Goal: Task Accomplishment & Management: Manage account settings

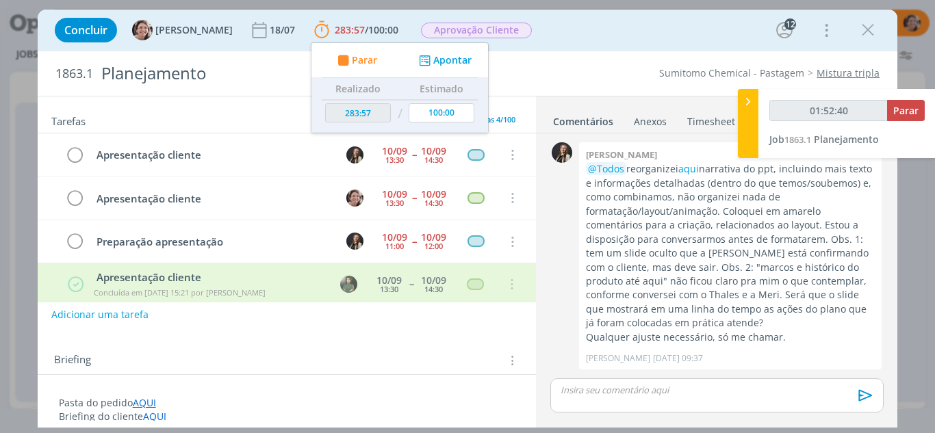
scroll to position [1918, 0]
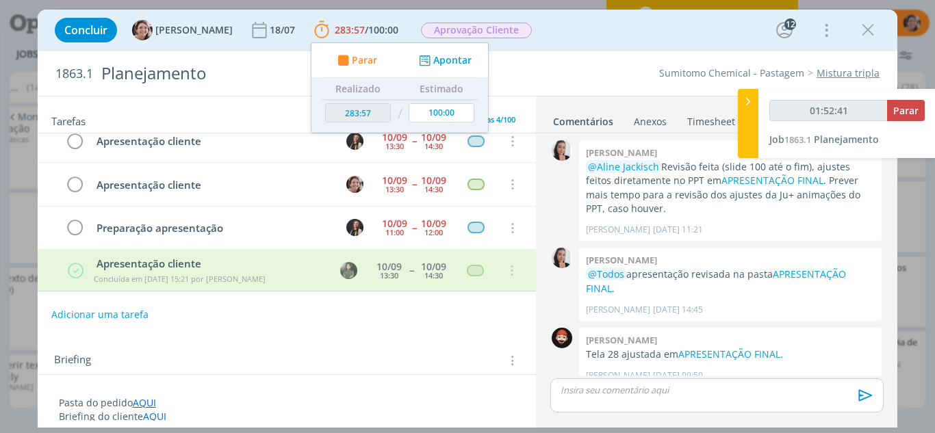
type input "01:52:42"
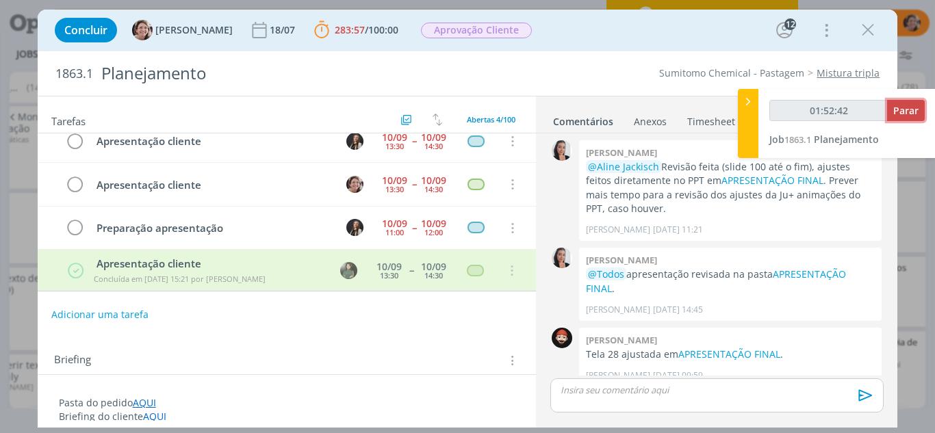
click at [908, 109] on span "Parar" at bounding box center [905, 110] width 25 height 13
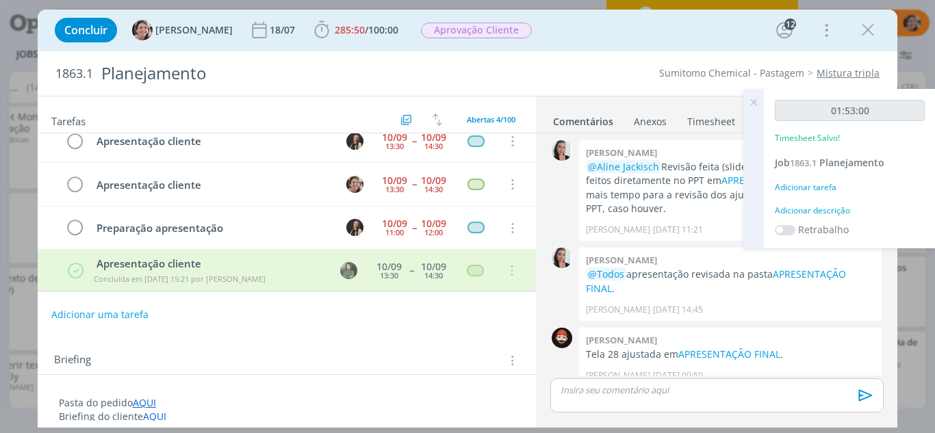
click at [756, 103] on icon at bounding box center [753, 102] width 25 height 27
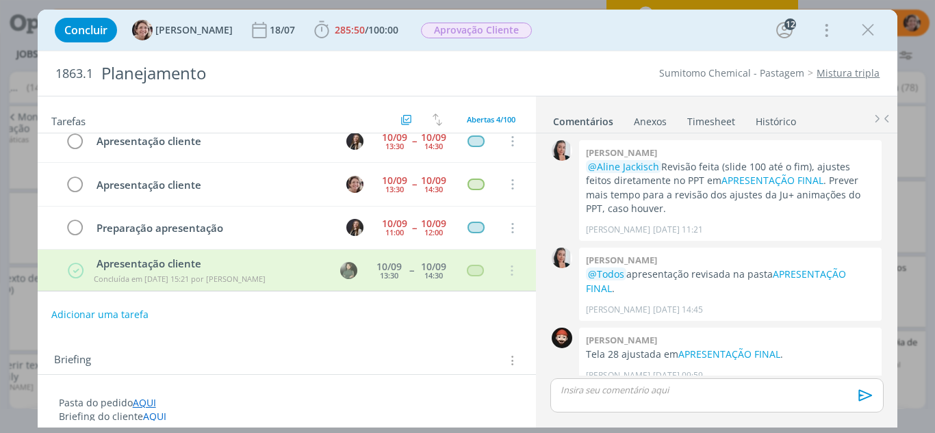
click at [714, 121] on link "Timesheet" at bounding box center [711, 119] width 49 height 20
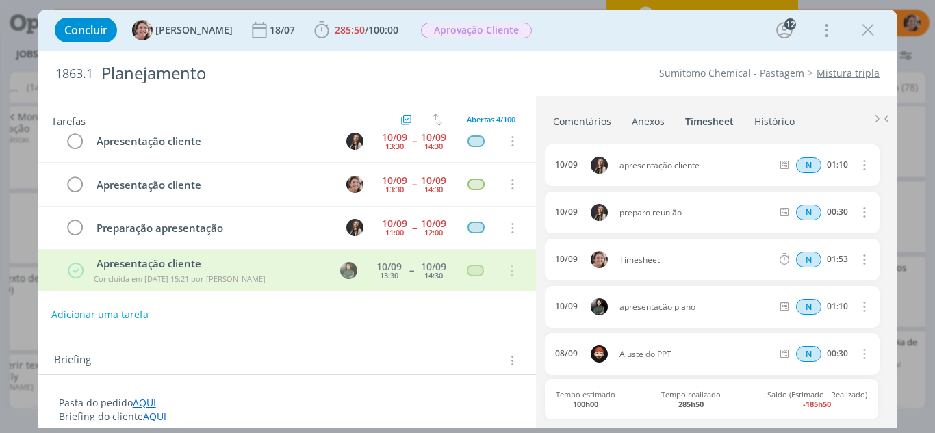
click at [863, 263] on icon "dialog" at bounding box center [863, 259] width 15 height 16
click at [817, 304] on link "Editar" at bounding box center [826, 306] width 108 height 22
click at [841, 263] on input "01:53" at bounding box center [836, 260] width 29 height 15
click at [846, 262] on input "01:53" at bounding box center [836, 260] width 29 height 15
type input "01:10"
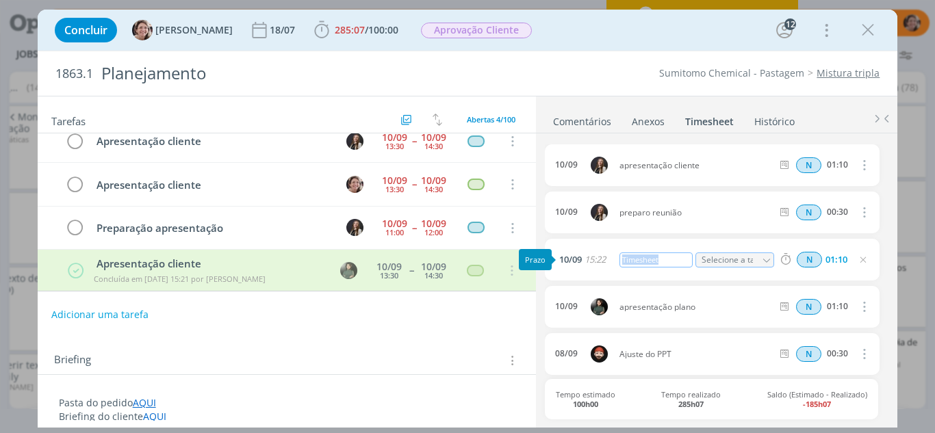
drag, startPoint x: 659, startPoint y: 263, endPoint x: 598, endPoint y: 243, distance: 63.4
click at [596, 260] on div "10/09 15:22 Timesheet Selecione a tarefa N 01:10" at bounding box center [712, 260] width 334 height 42
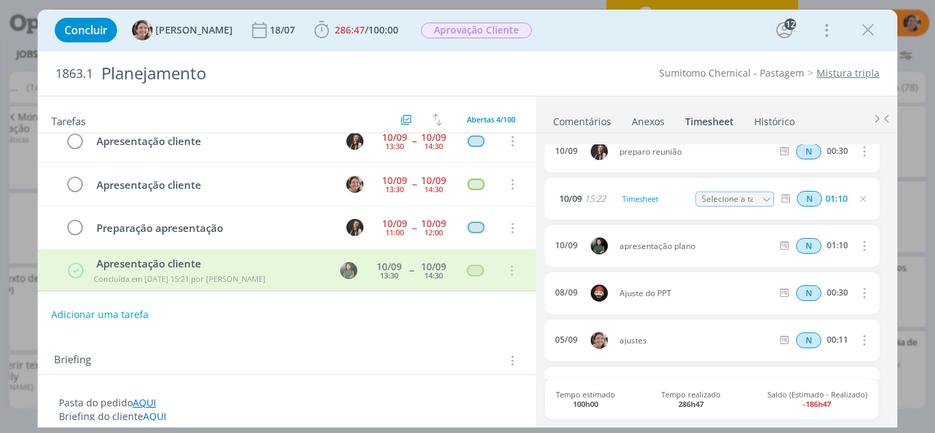
scroll to position [0, 0]
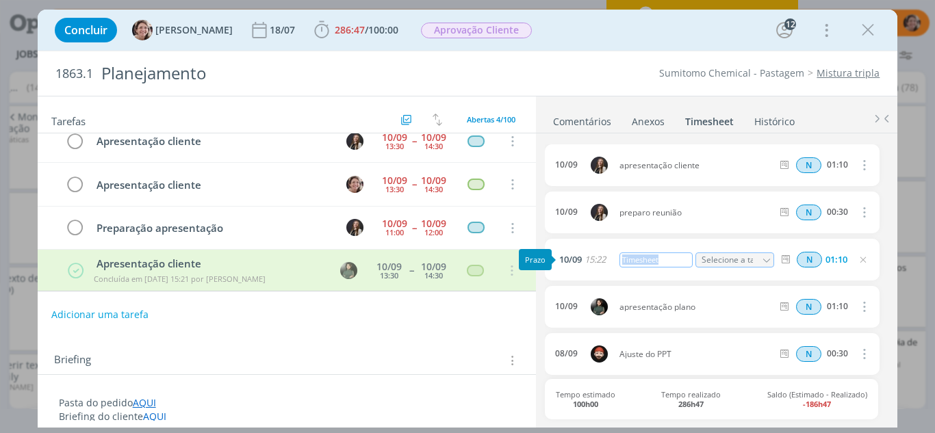
drag, startPoint x: 665, startPoint y: 262, endPoint x: 582, endPoint y: 262, distance: 82.8
click at [582, 262] on div "10/09 15:22 Timesheet Selecione a tarefa N 01:10" at bounding box center [712, 260] width 334 height 42
click at [858, 262] on icon "dialog" at bounding box center [863, 260] width 11 height 11
click at [71, 186] on icon "dialog" at bounding box center [75, 185] width 19 height 21
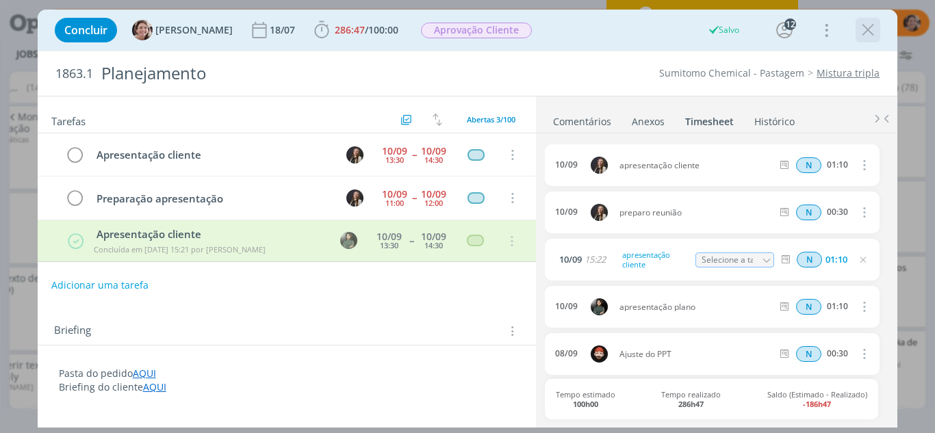
click at [869, 29] on icon "dialog" at bounding box center [868, 30] width 21 height 21
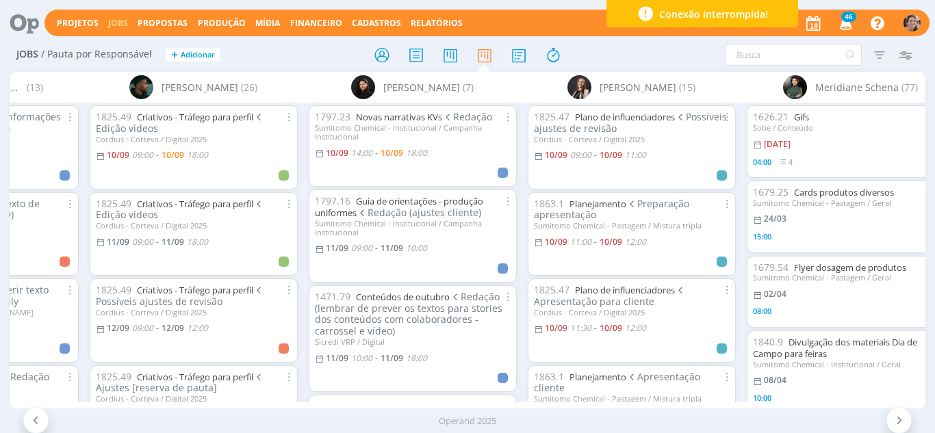
click at [757, 12] on span "Conexão interrompida!" at bounding box center [713, 14] width 109 height 14
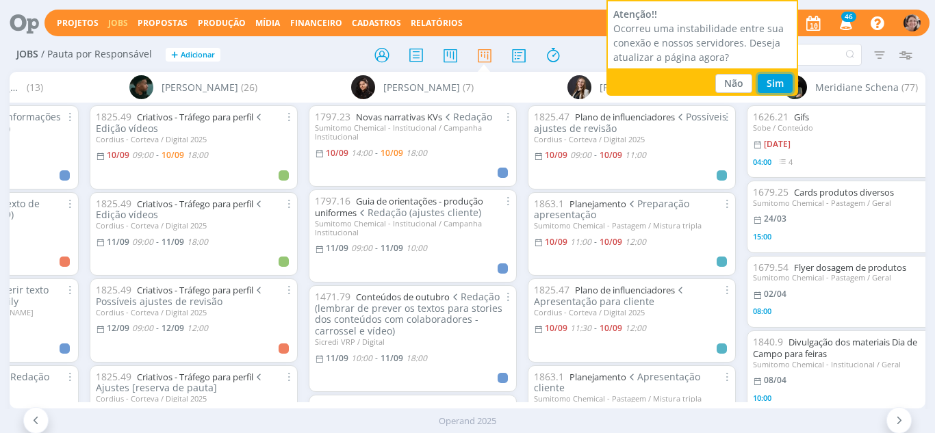
click at [776, 81] on button "Sim" at bounding box center [775, 83] width 35 height 19
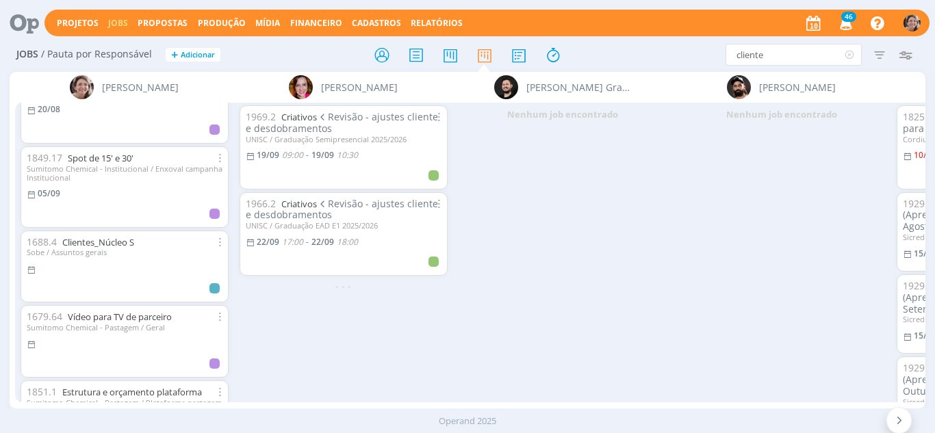
scroll to position [1996, 0]
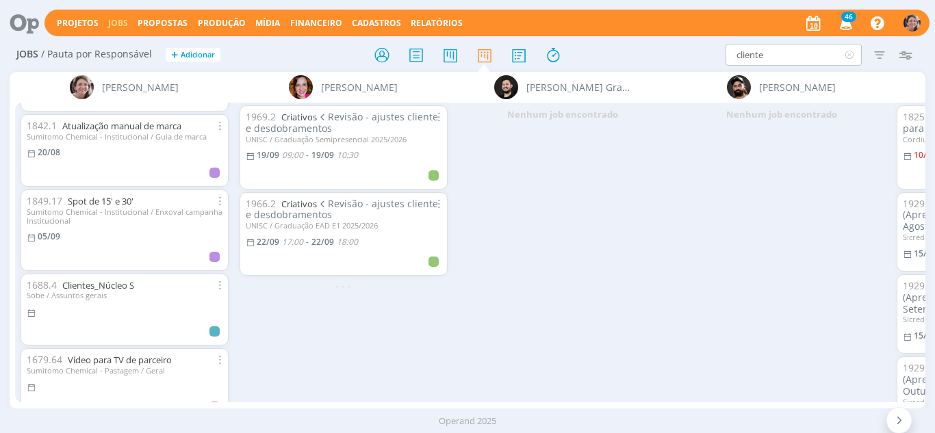
click at [781, 54] on input "cliente" at bounding box center [794, 55] width 136 height 22
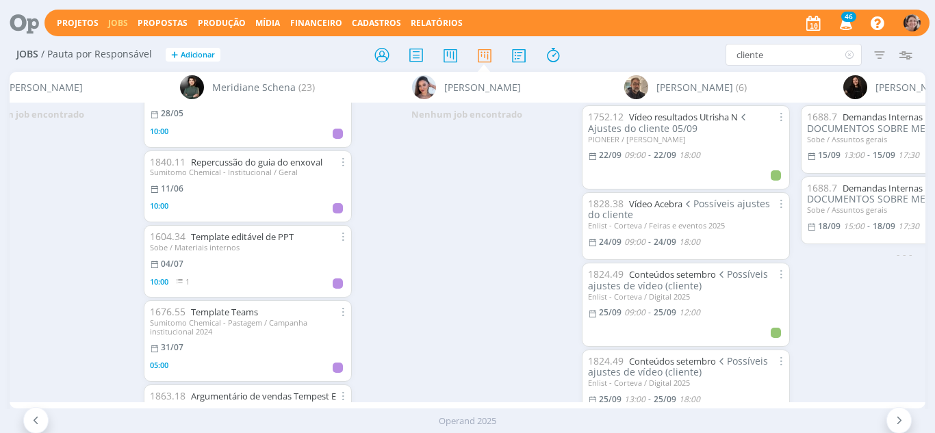
scroll to position [616, 0]
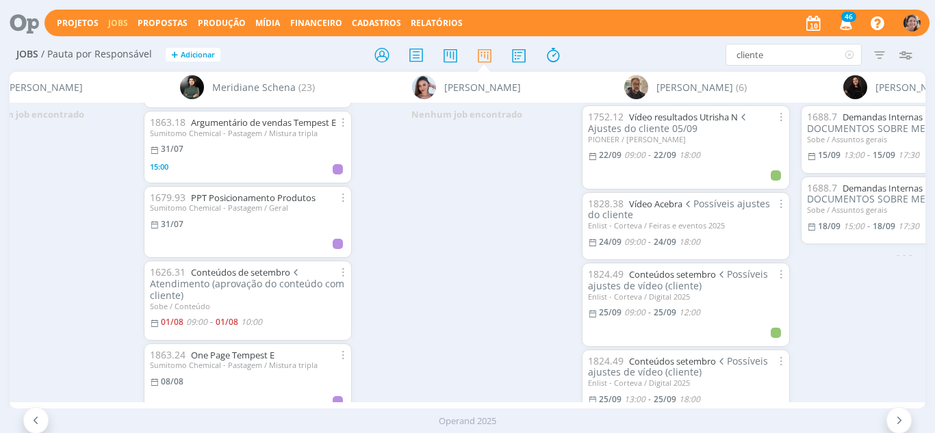
drag, startPoint x: 783, startPoint y: 56, endPoint x: 681, endPoint y: 58, distance: 101.3
click at [666, 63] on div "cliente Filtrar Filtrar Limpar cliente Tipo Jobs e Tarefas Data Personalizado a…" at bounding box center [773, 55] width 292 height 22
type input "setembr"
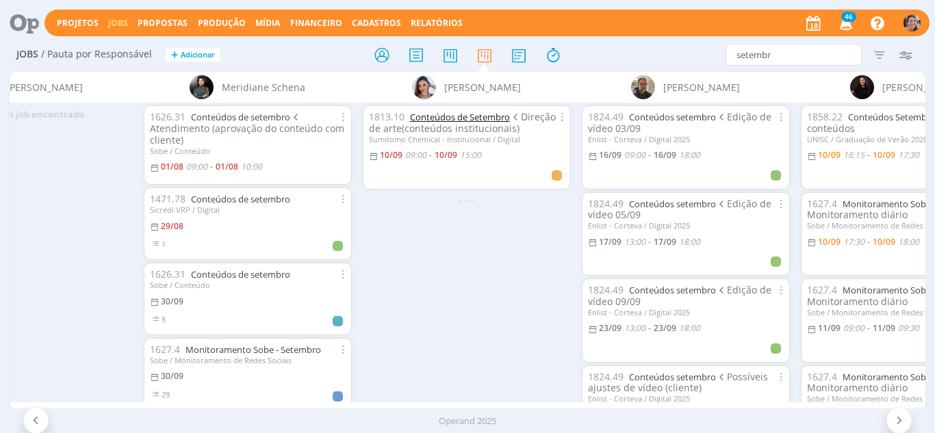
click at [466, 118] on link "Conteúdos de Setembro" at bounding box center [460, 117] width 100 height 12
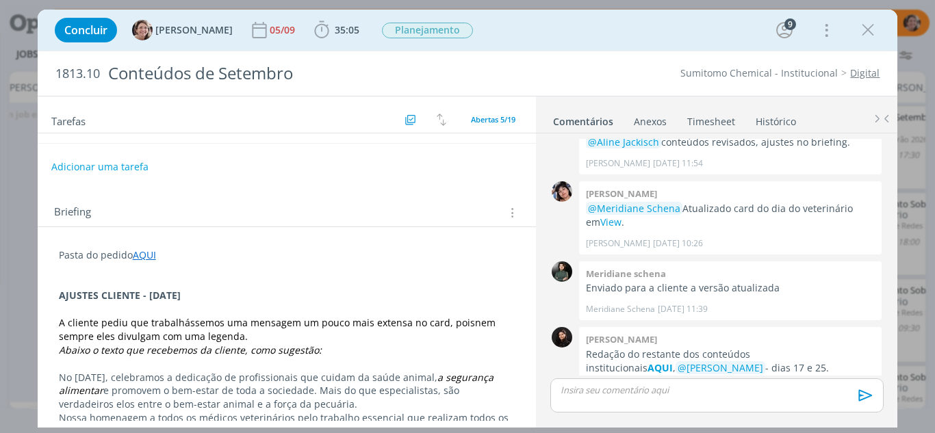
scroll to position [137, 0]
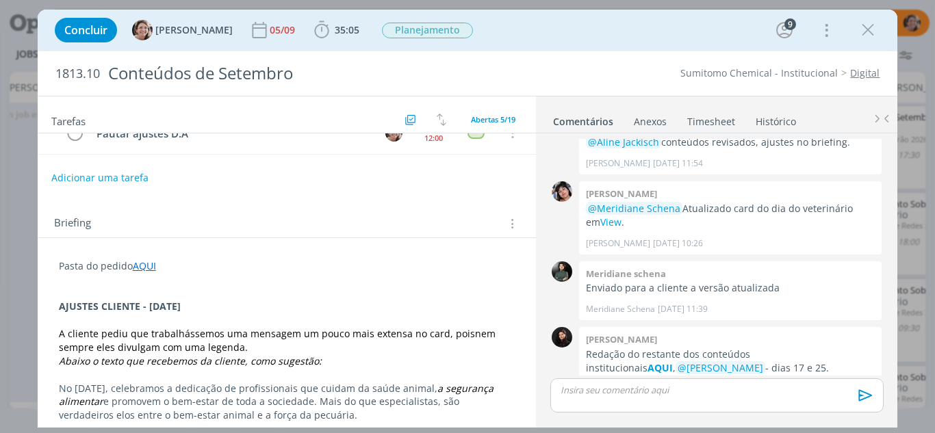
click at [188, 288] on p "dialog" at bounding box center [287, 293] width 457 height 14
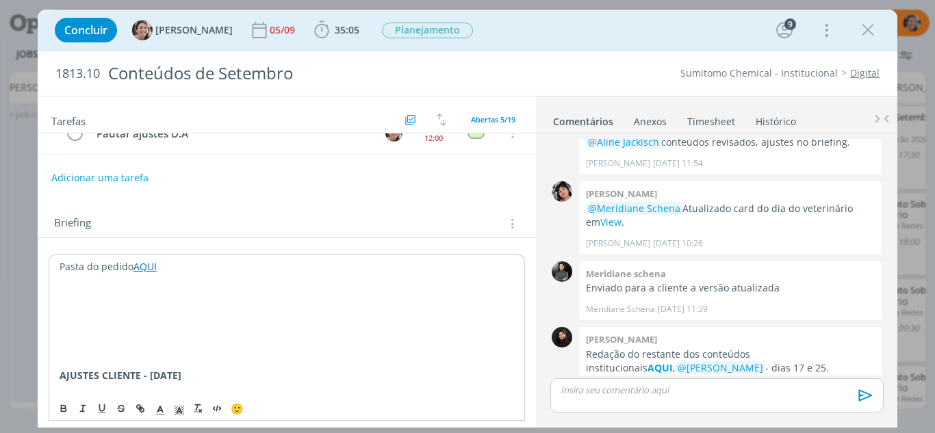
click at [149, 350] on p "dialog" at bounding box center [287, 349] width 455 height 14
click at [99, 330] on p "dialog" at bounding box center [287, 335] width 455 height 14
click at [177, 333] on p "10.09.25 - DIA DO CLIENTE: retornos da cliente" at bounding box center [287, 335] width 455 height 14
click at [179, 333] on p "10.09.25 - DIA DO CLIENTE: retornos da cliente" at bounding box center [287, 335] width 455 height 14
click at [290, 328] on p "10.09.25 - DIA DO CLIENTE - retornos da cliente" at bounding box center [287, 335] width 455 height 14
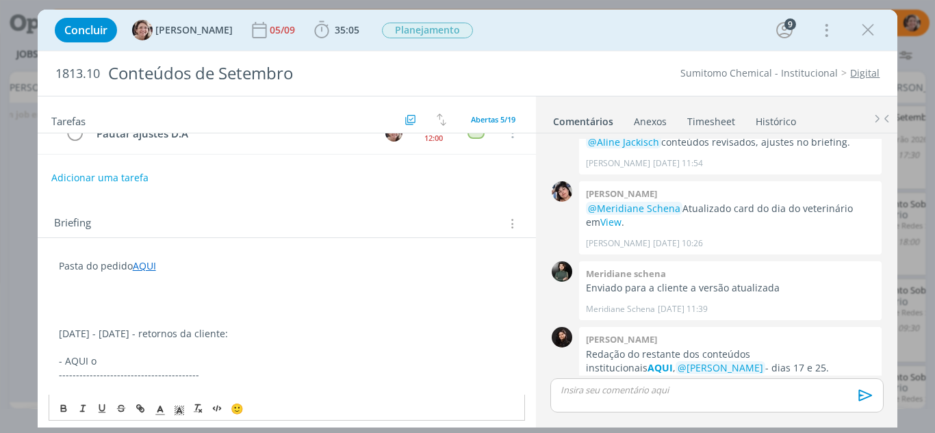
click at [149, 271] on link "AQUI" at bounding box center [144, 265] width 23 height 13
click at [146, 298] on link "https://sobeae.sharepoint.com/:f:/s/SOBEAE/EtmDhhd8hmpNpZOX7R2iXK4B9QGI0Swr0UrU…" at bounding box center [148, 292] width 103 height 18
drag, startPoint x: 87, startPoint y: 363, endPoint x: 62, endPoint y: 363, distance: 25.3
click at [62, 363] on p "- AQUI o" at bounding box center [287, 362] width 457 height 14
click at [141, 408] on icon "dialog" at bounding box center [142, 410] width 4 height 4
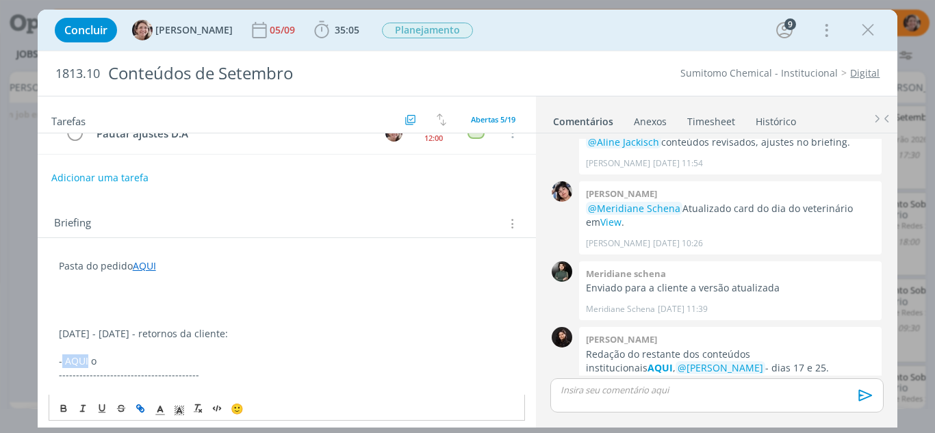
type input "AQUI"
paste input "https://sobeae.sharepoint.com/:f:/s/SOBEAE/ErVH0TH0qQpMulE7Q7VVpigBuBQqhV2Sf4u6…"
type input "https://sobeae.sharepoint.com/:f:/s/SOBEAE/ErVH0TH0qQpMulE7Q7VVpigBuBQqhV2Sf4u6…"
click at [220, 381] on link "dialog" at bounding box center [220, 387] width 39 height 13
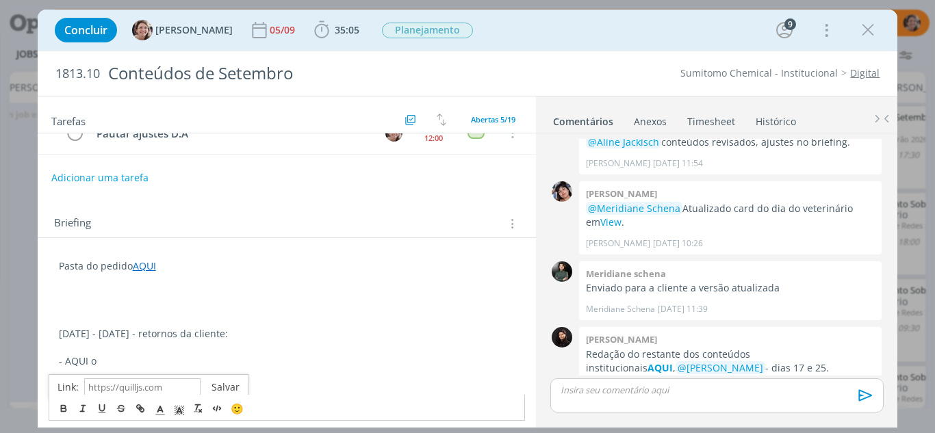
scroll to position [0, 0]
drag, startPoint x: 285, startPoint y: 324, endPoint x: 273, endPoint y: 340, distance: 20.0
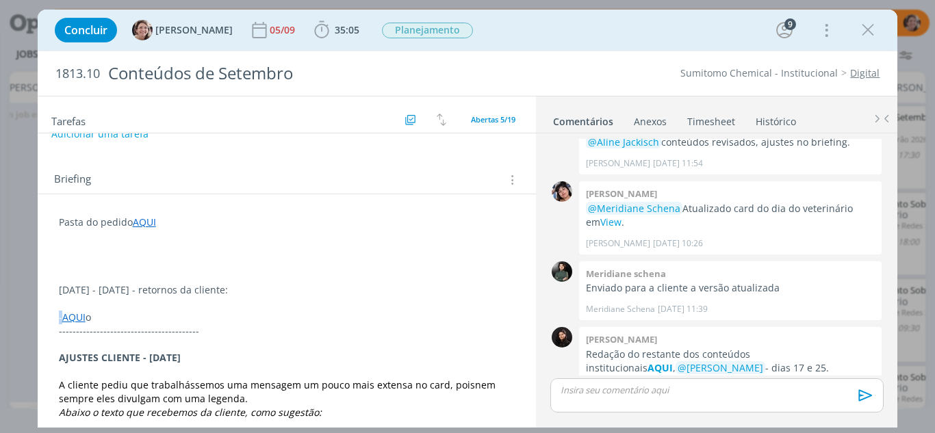
scroll to position [205, 0]
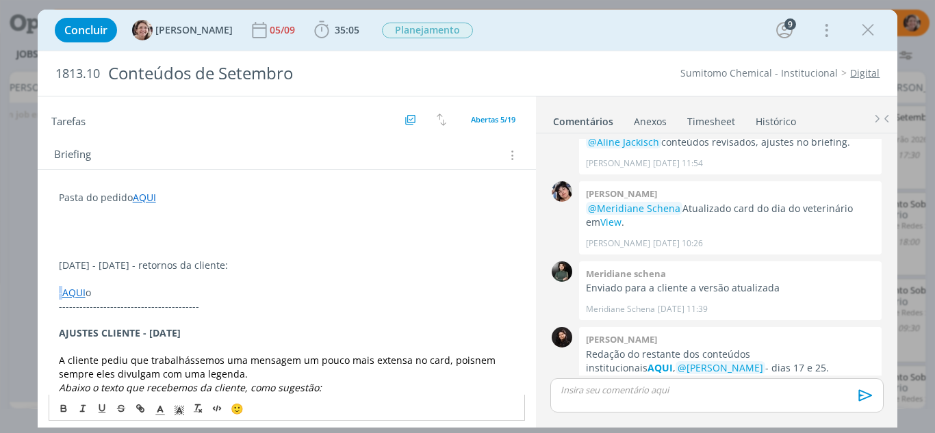
click at [371, 251] on p "dialog" at bounding box center [287, 252] width 457 height 14
click at [205, 319] on p "dialog" at bounding box center [287, 321] width 457 height 14
drag, startPoint x: 292, startPoint y: 266, endPoint x: 57, endPoint y: 264, distance: 234.8
click at [59, 403] on button "dialog" at bounding box center [64, 409] width 19 height 16
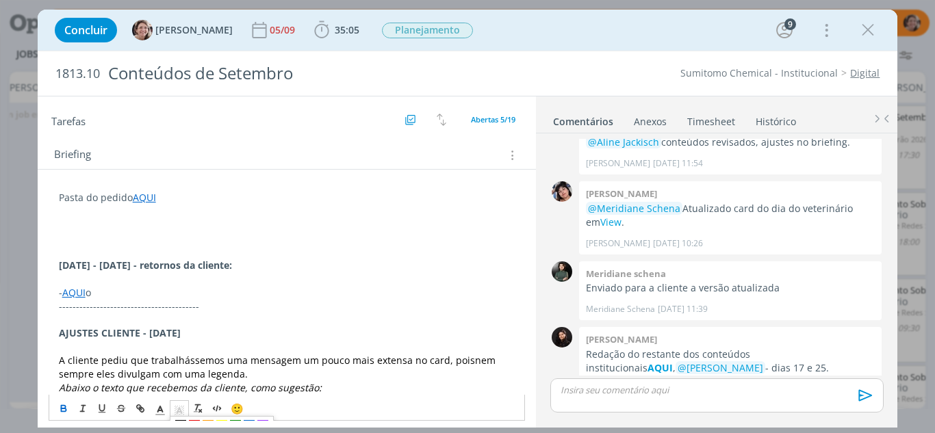
click at [179, 412] on line "dialog" at bounding box center [178, 412] width 3 height 0
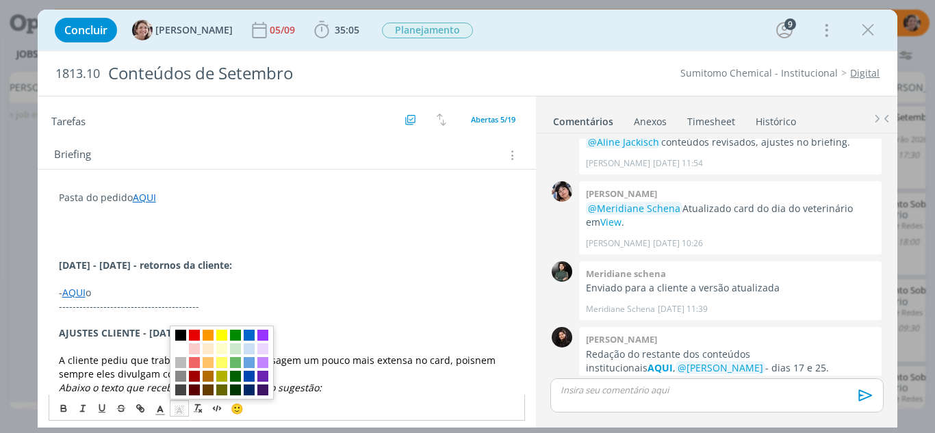
click at [224, 333] on span "dialog" at bounding box center [221, 335] width 11 height 11
click at [181, 412] on line "dialog" at bounding box center [178, 412] width 3 height 0
click at [357, 275] on p "dialog" at bounding box center [287, 279] width 457 height 14
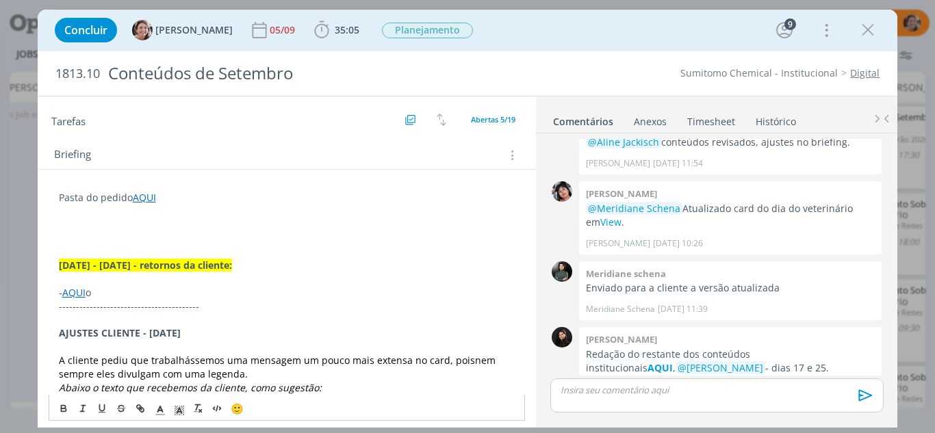
click at [111, 298] on p "- AQUI o" at bounding box center [287, 293] width 457 height 14
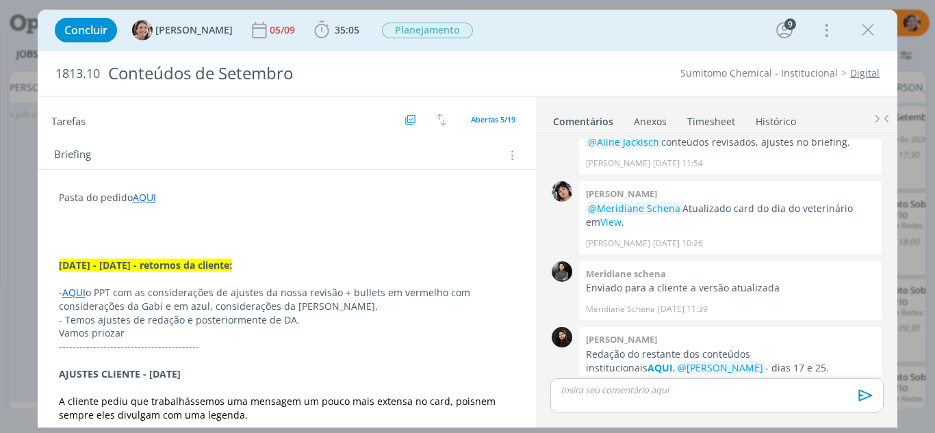
click at [129, 335] on p "Vamos priozar" at bounding box center [287, 334] width 457 height 14
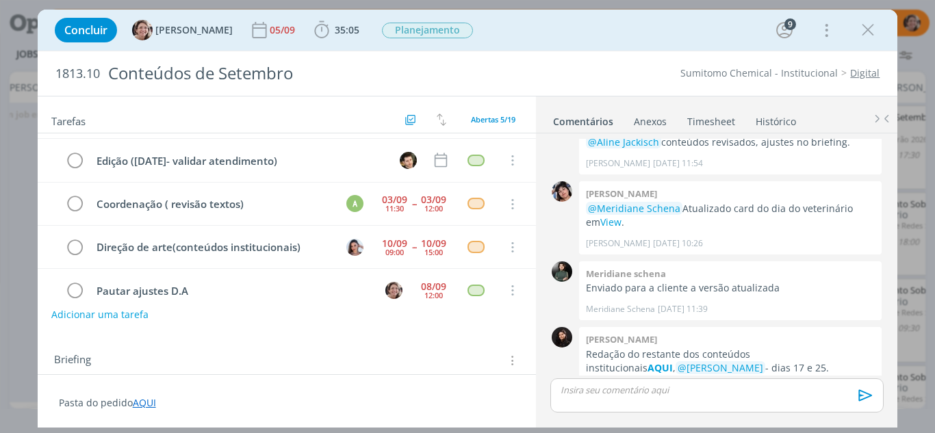
scroll to position [58, 0]
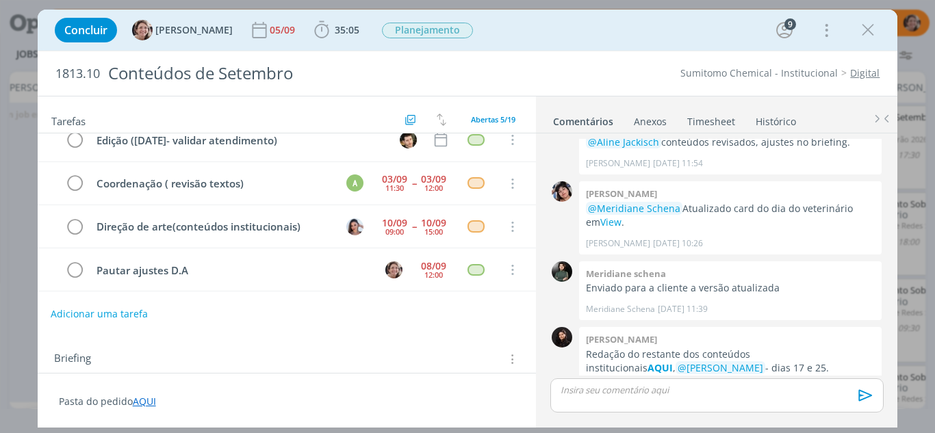
click at [106, 315] on button "Adicionar uma tarefa" at bounding box center [99, 314] width 97 height 23
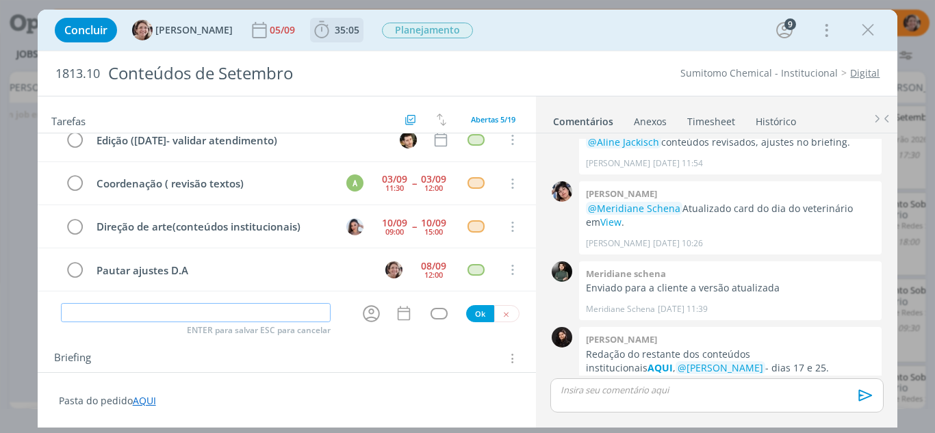
click at [312, 29] on icon "dialog" at bounding box center [322, 30] width 21 height 21
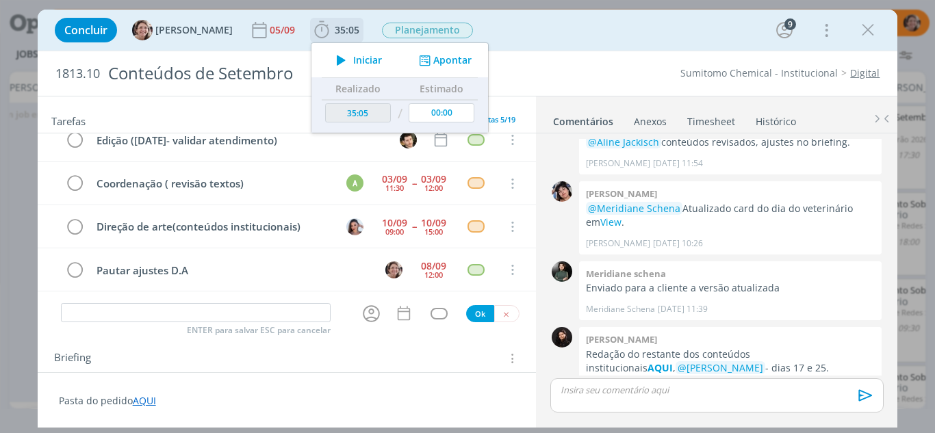
drag, startPoint x: 340, startPoint y: 61, endPoint x: 320, endPoint y: 100, distance: 43.8
click at [353, 60] on span "Iniciar" at bounding box center [367, 60] width 29 height 10
click at [146, 317] on input "dialog" at bounding box center [196, 312] width 270 height 19
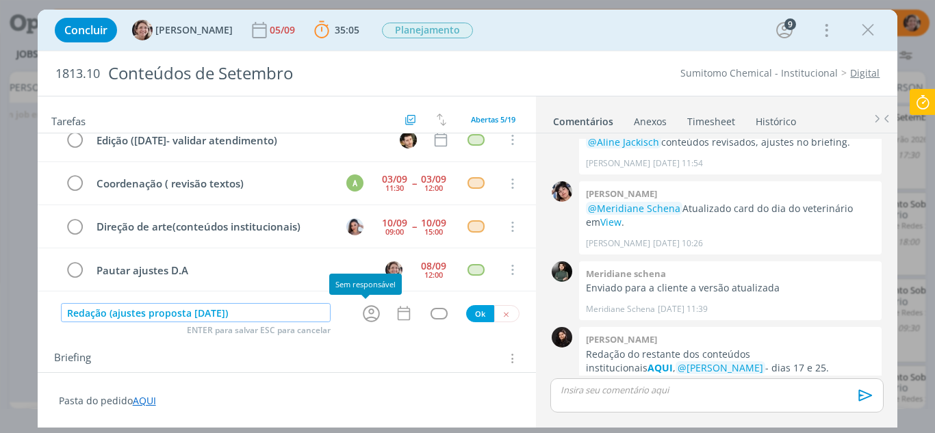
click at [364, 313] on icon "dialog" at bounding box center [371, 313] width 21 height 21
type input "Redação (ajustes proposta [DATE])"
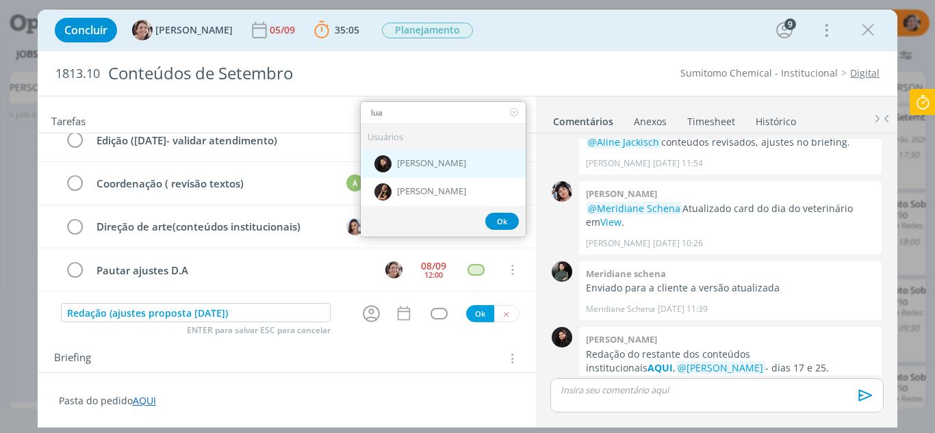
type input "lua"
click at [447, 157] on div "[PERSON_NAME]" at bounding box center [443, 164] width 165 height 28
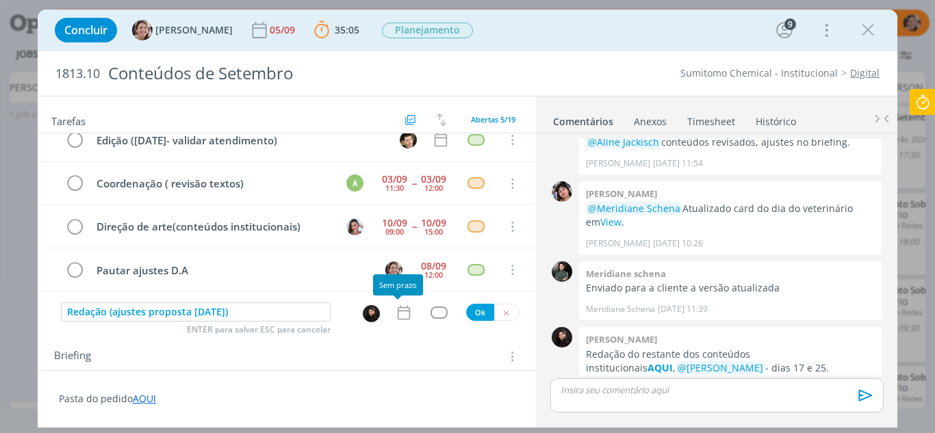
click at [398, 320] on icon "dialog" at bounding box center [404, 313] width 12 height 14
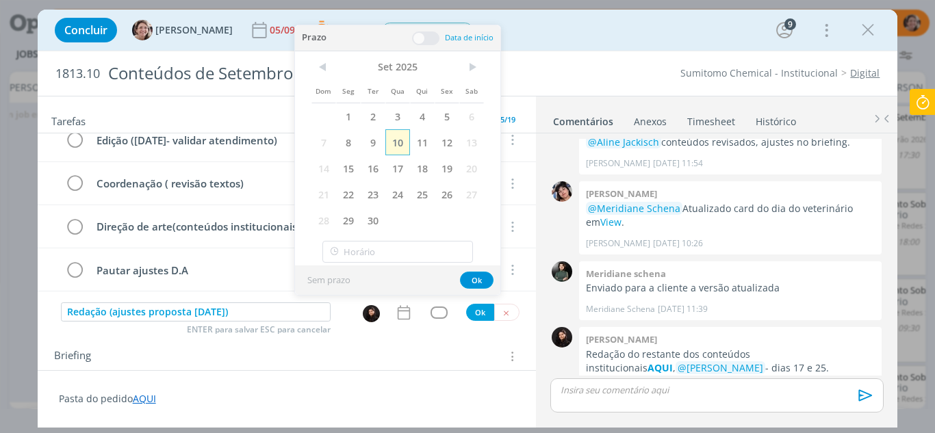
click at [398, 138] on span "10" at bounding box center [397, 142] width 25 height 26
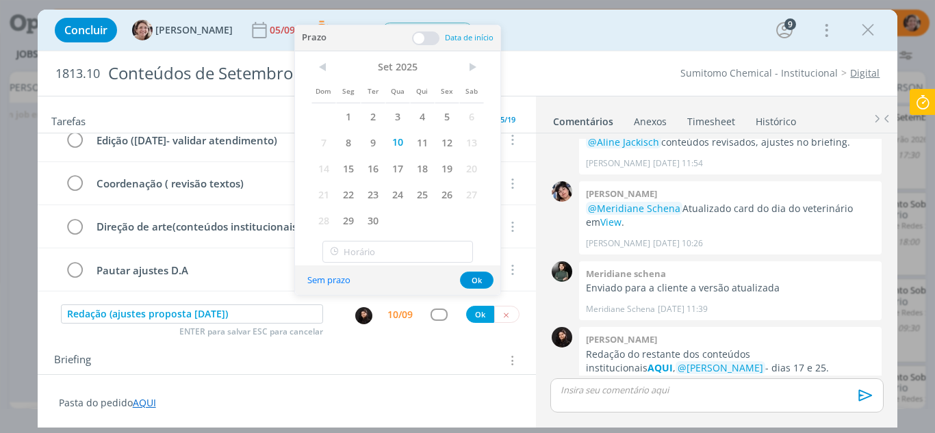
click at [422, 36] on span at bounding box center [425, 38] width 27 height 14
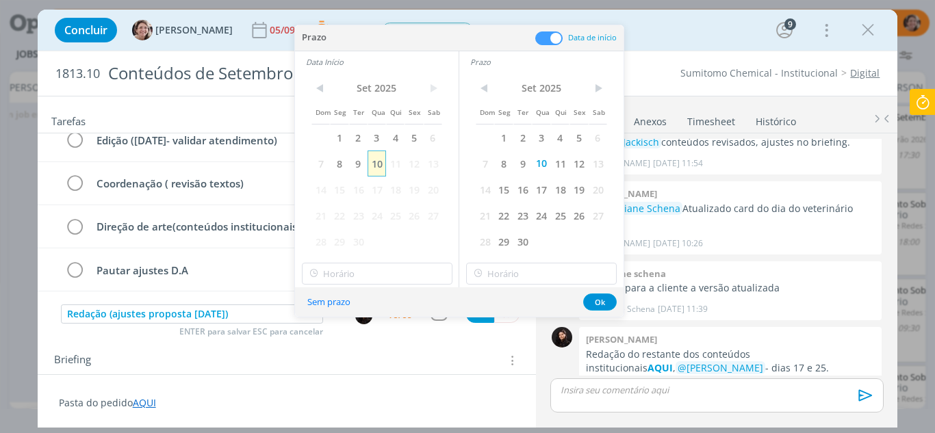
click at [380, 166] on span "10" at bounding box center [377, 164] width 18 height 26
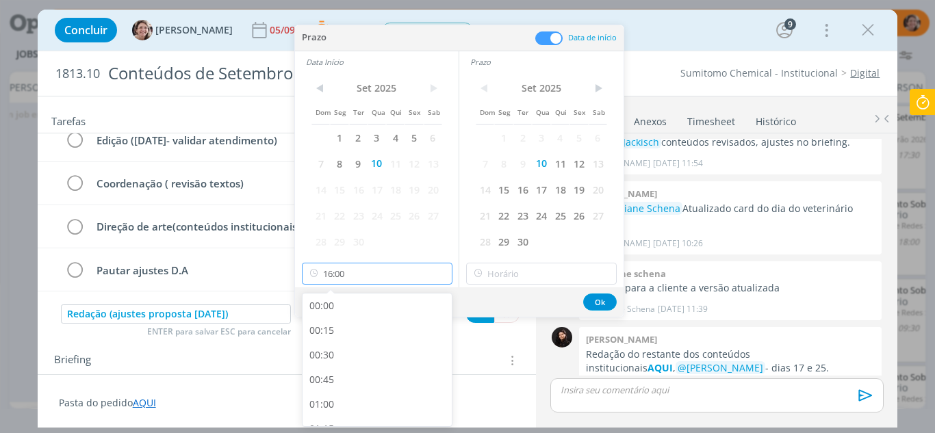
click at [360, 271] on input "16:00" at bounding box center [377, 274] width 151 height 22
click at [341, 318] on div "15:45" at bounding box center [379, 317] width 153 height 25
type input "15:45"
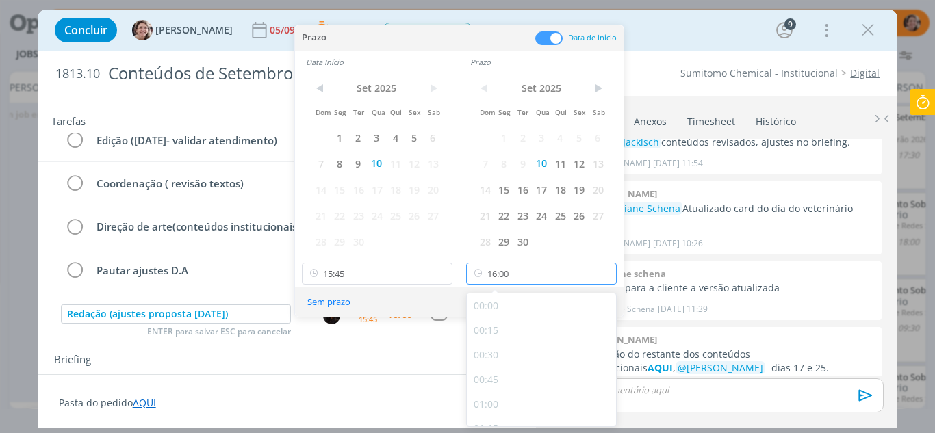
click at [520, 273] on input "16:00" at bounding box center [541, 274] width 151 height 22
click at [484, 412] on div "16:45" at bounding box center [543, 415] width 153 height 25
type input "16:45"
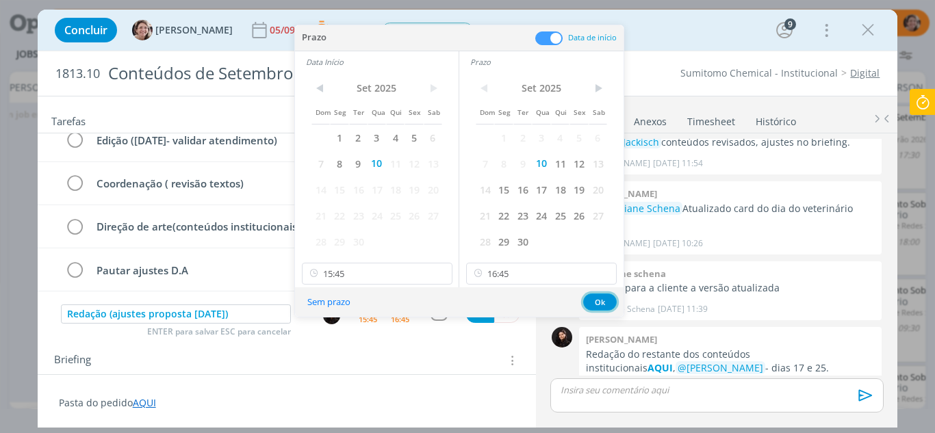
click at [600, 307] on button "Ok" at bounding box center [600, 302] width 34 height 17
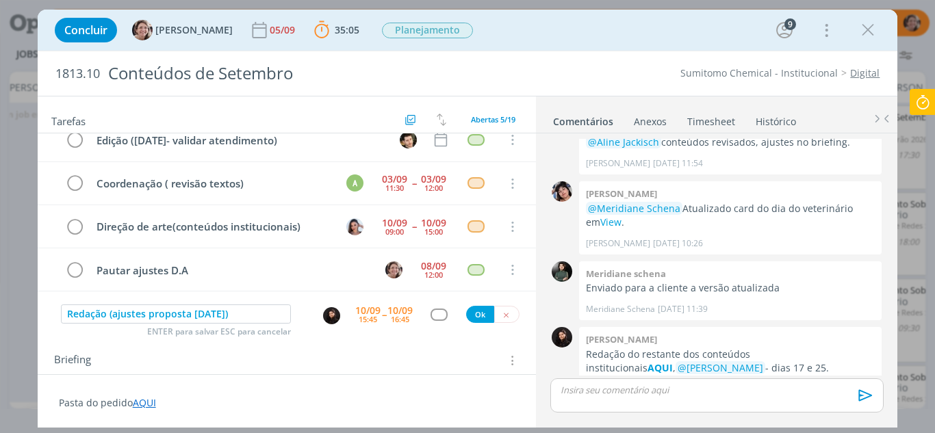
click at [437, 313] on div "dialog" at bounding box center [439, 315] width 17 height 12
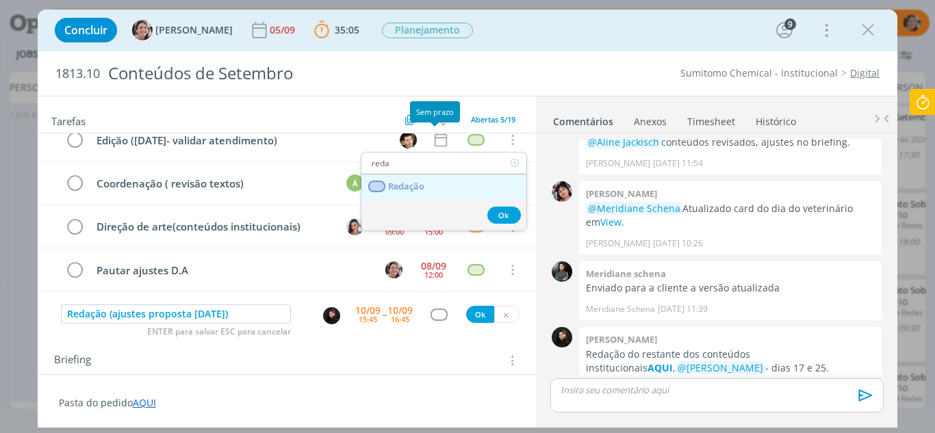
type input "reda"
click at [405, 190] on span "Redação" at bounding box center [406, 186] width 36 height 11
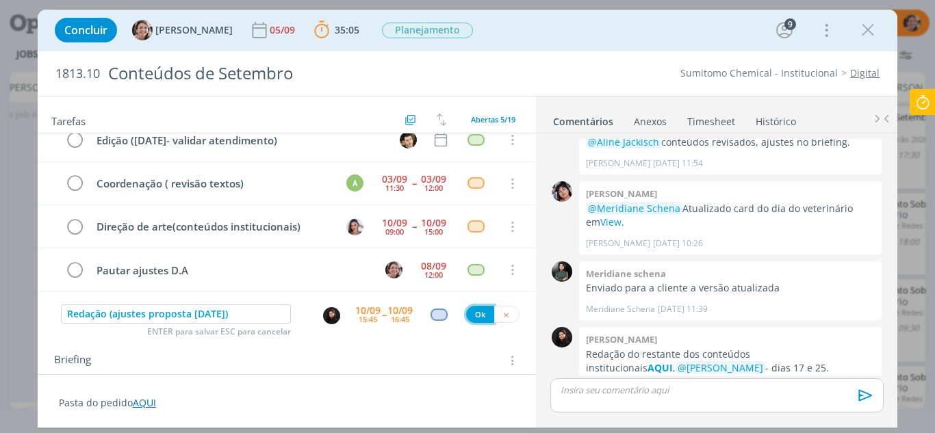
click at [475, 311] on button "Ok" at bounding box center [480, 314] width 28 height 17
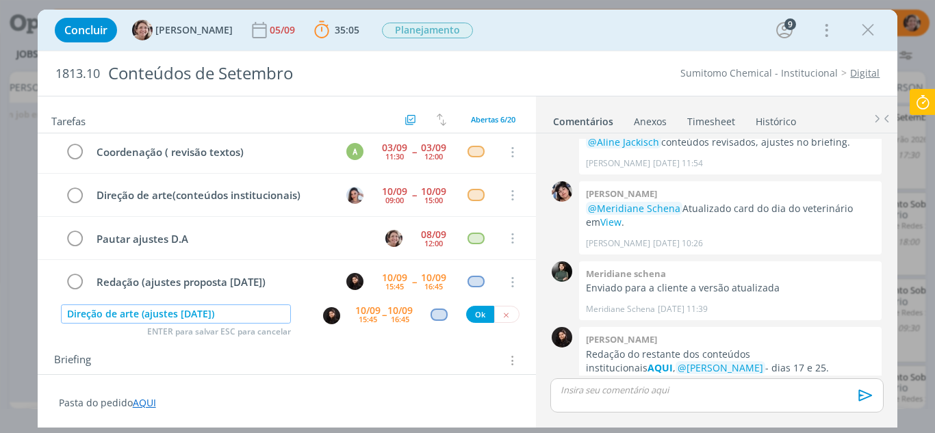
type input "Direção de arte (ajustes [DATE])"
click at [327, 317] on img "dialog" at bounding box center [331, 315] width 17 height 17
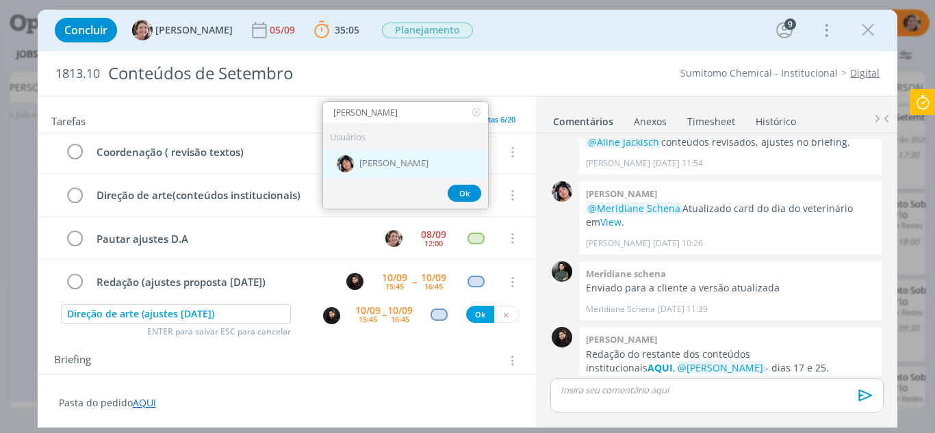
type input "elia"
click at [399, 166] on span "[PERSON_NAME]" at bounding box center [393, 163] width 69 height 11
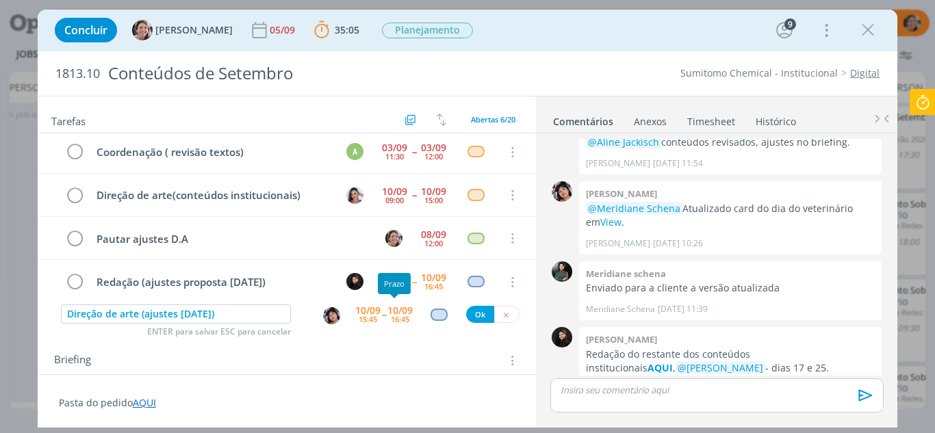
click at [364, 312] on div "10/09" at bounding box center [367, 311] width 25 height 10
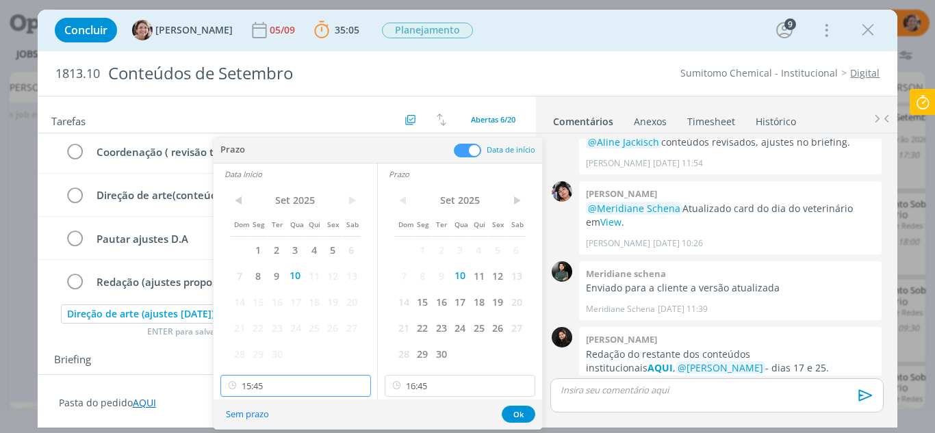
click at [296, 379] on input "15:45" at bounding box center [295, 386] width 151 height 22
click at [429, 387] on input "16:45" at bounding box center [460, 386] width 151 height 22
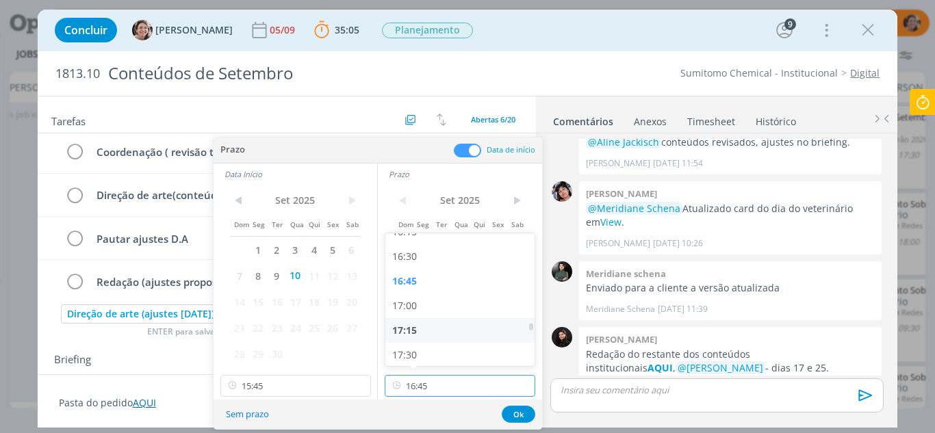
scroll to position [1684, 0]
click at [410, 335] on div "18:00" at bounding box center [461, 336] width 153 height 25
type input "18:00"
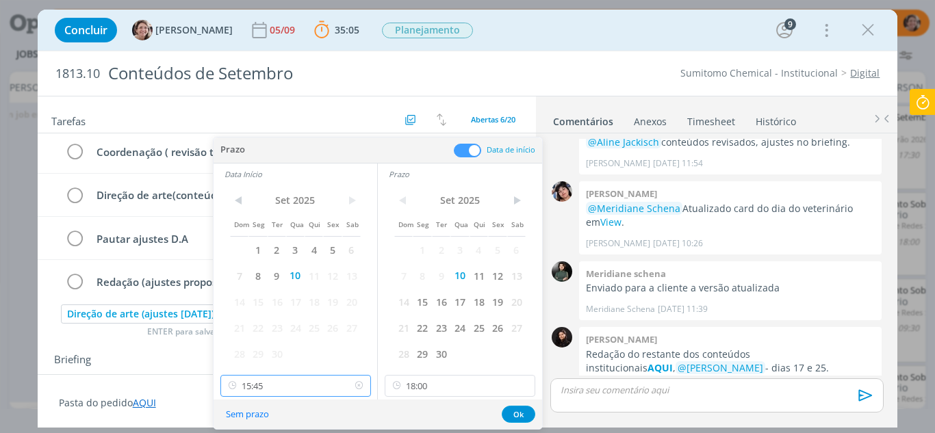
click at [307, 387] on input "15:45" at bounding box center [295, 386] width 151 height 22
click at [259, 268] on div "17:00" at bounding box center [297, 267] width 153 height 25
type input "17:00"
click at [516, 409] on button "Ok" at bounding box center [519, 414] width 34 height 17
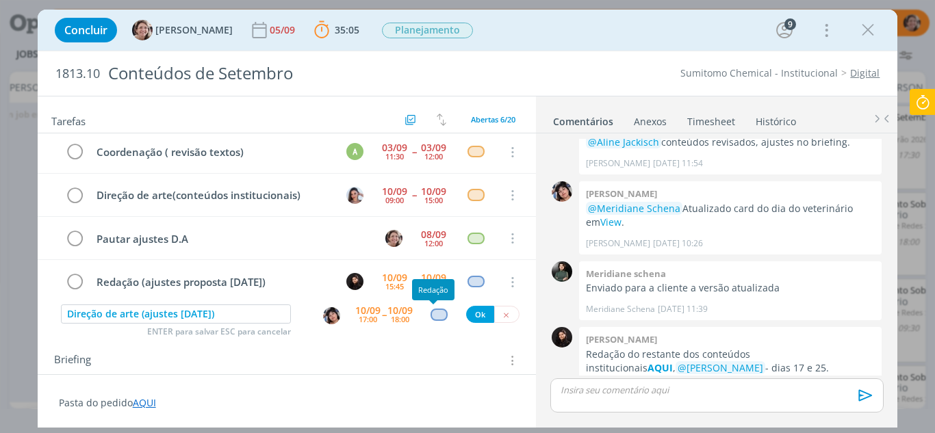
click at [439, 318] on div "dialog" at bounding box center [439, 315] width 17 height 12
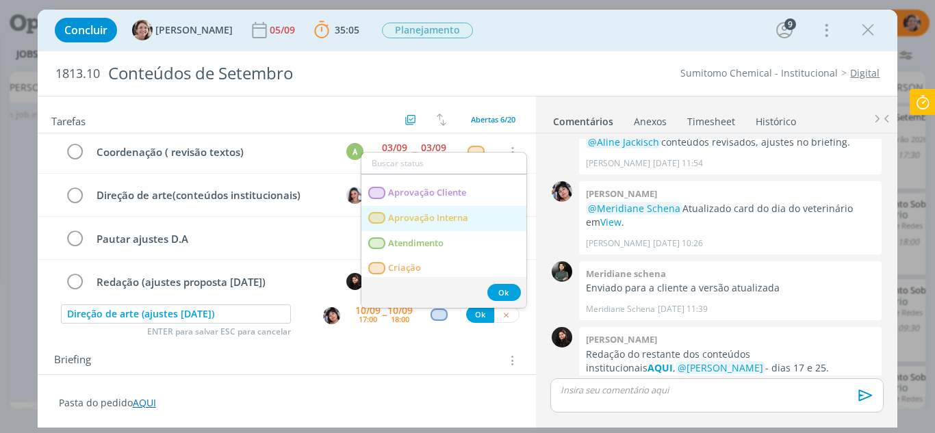
scroll to position [68, 0]
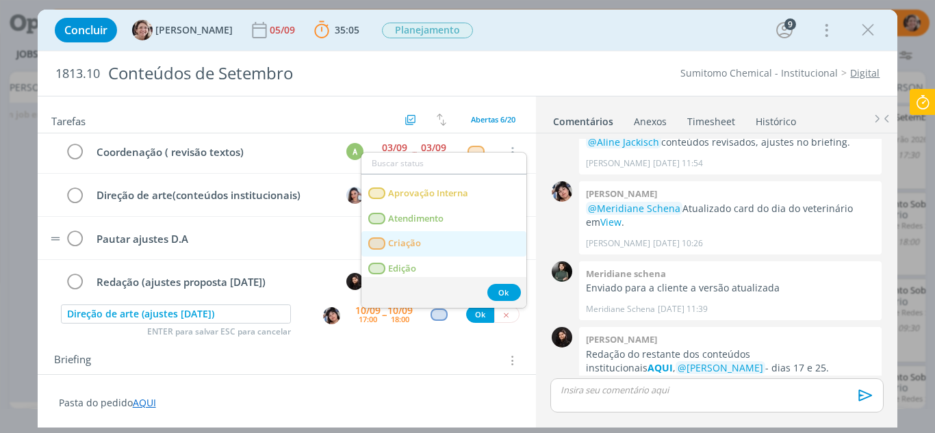
drag, startPoint x: 423, startPoint y: 238, endPoint x: 434, endPoint y: 242, distance: 12.0
click at [423, 238] on link "Criação" at bounding box center [443, 243] width 165 height 25
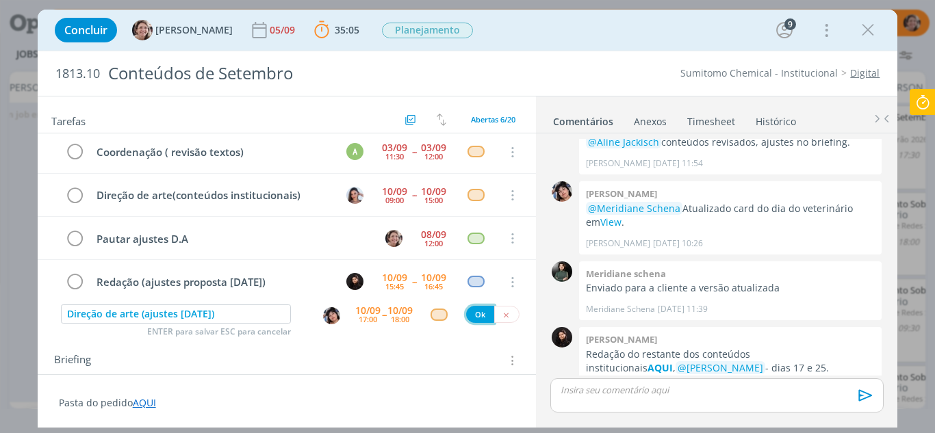
click at [477, 318] on button "Ok" at bounding box center [480, 314] width 28 height 17
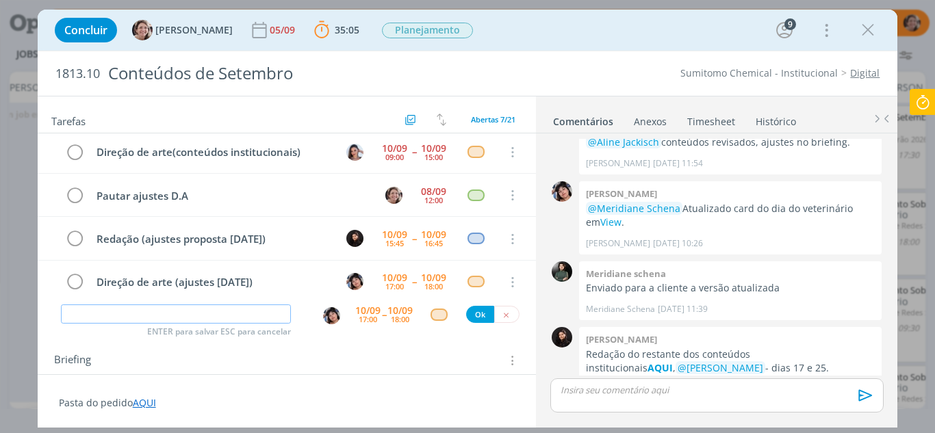
click at [229, 318] on input "dialog" at bounding box center [176, 314] width 231 height 19
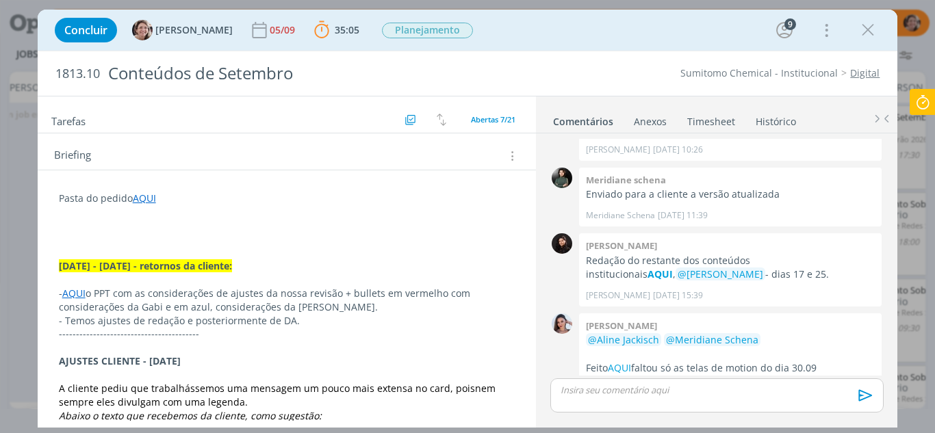
scroll to position [205, 0]
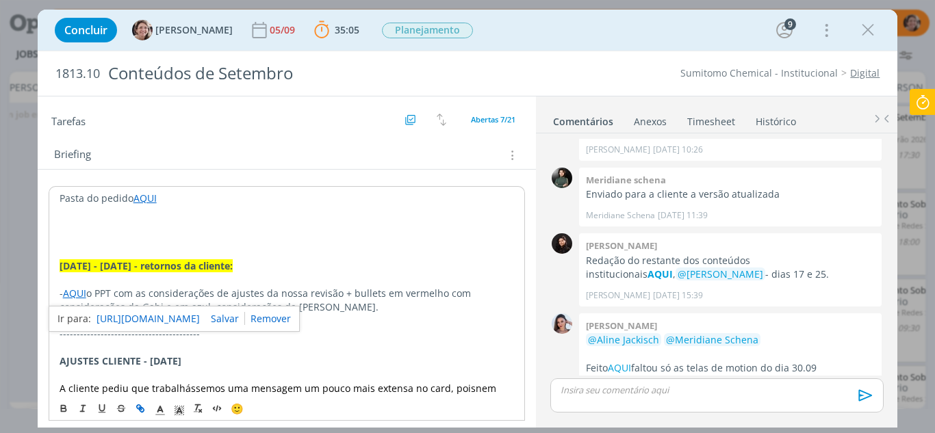
drag, startPoint x: 84, startPoint y: 290, endPoint x: 314, endPoint y: 318, distance: 231.8
click at [291, 318] on link "dialog" at bounding box center [268, 318] width 46 height 13
drag, startPoint x: 88, startPoint y: 293, endPoint x: 64, endPoint y: 292, distance: 24.0
click at [64, 292] on p "- AQUI o PPT com as considerações de ajustes da nossa revisão + bullets em verm…" at bounding box center [287, 300] width 455 height 27
click at [140, 408] on line "dialog" at bounding box center [140, 408] width 3 height 3
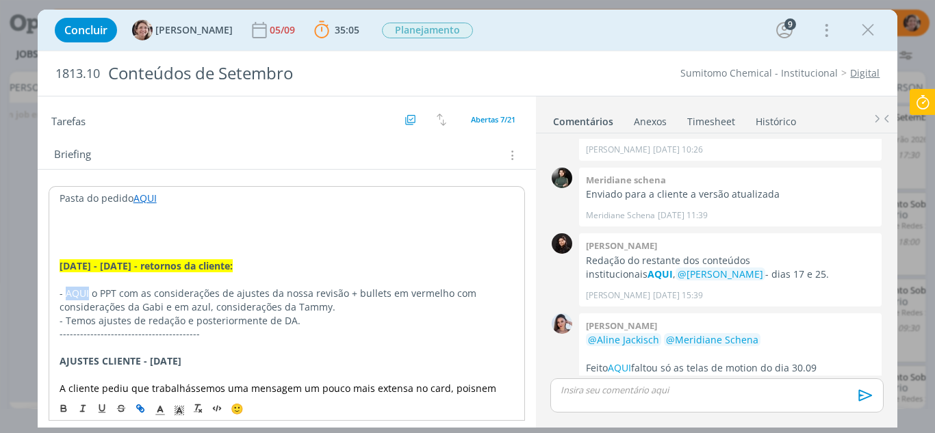
type input "AQUI"
paste input "https://sobeae.sharepoint.com/:p:/s/SOBEAE/ESnmVPcs4KJNnfhhpAO5SGgBFH4xT2LTNJy5…"
click at [227, 320] on link "dialog" at bounding box center [220, 319] width 39 height 13
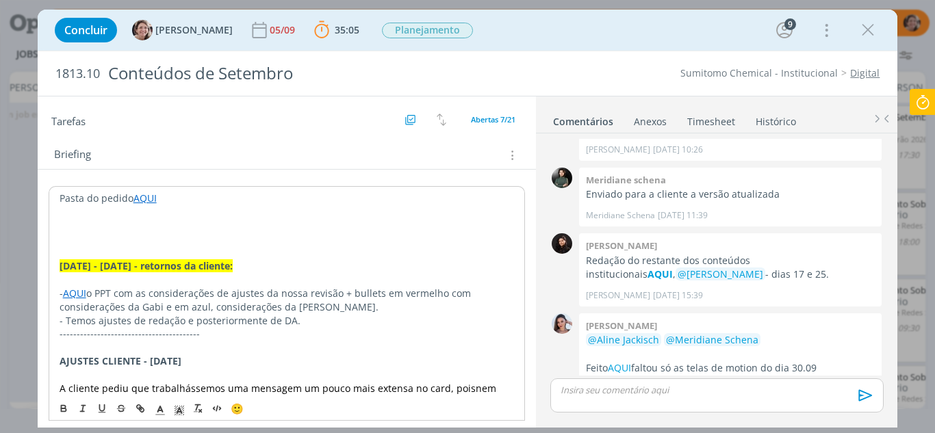
click at [373, 359] on p "AJUSTES CLIENTE - [DATE]" at bounding box center [287, 362] width 455 height 14
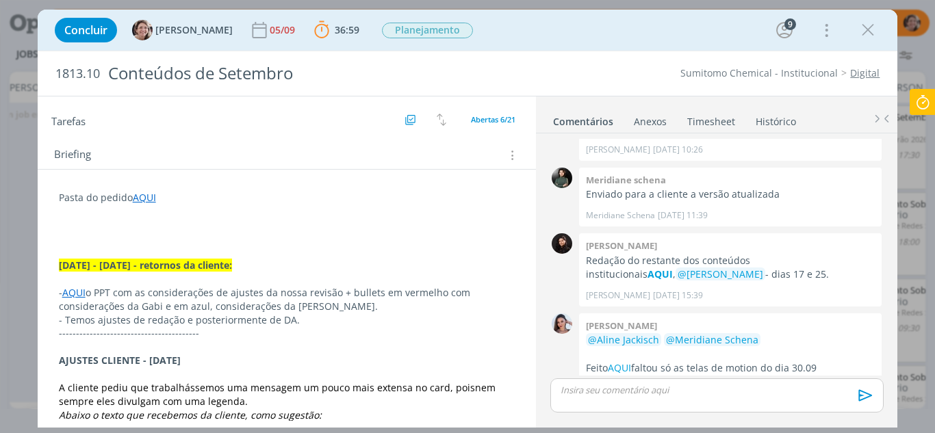
click at [83, 296] on link "AQUI" at bounding box center [73, 292] width 23 height 13
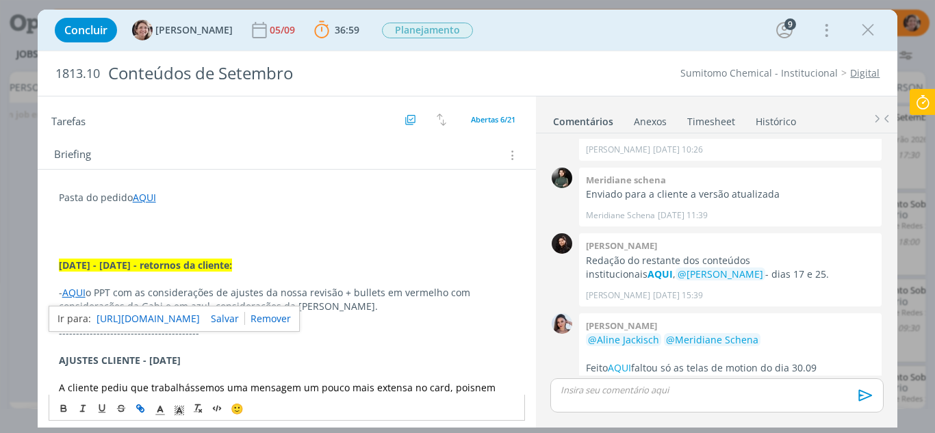
click at [107, 321] on link "https://sobeae.sharepoint.com/:p:/s/SOBEAE/ESnmVPcs4KJNnfhhpAO5SGgBFH4xT2LTNJy5…" at bounding box center [148, 319] width 103 height 18
drag, startPoint x: 306, startPoint y: 316, endPoint x: 258, endPoint y: 308, distance: 48.6
click at [291, 316] on link "dialog" at bounding box center [268, 318] width 46 height 13
click at [329, 328] on p "-----------------------------------------" at bounding box center [287, 334] width 457 height 14
drag, startPoint x: 87, startPoint y: 293, endPoint x: 65, endPoint y: 290, distance: 22.1
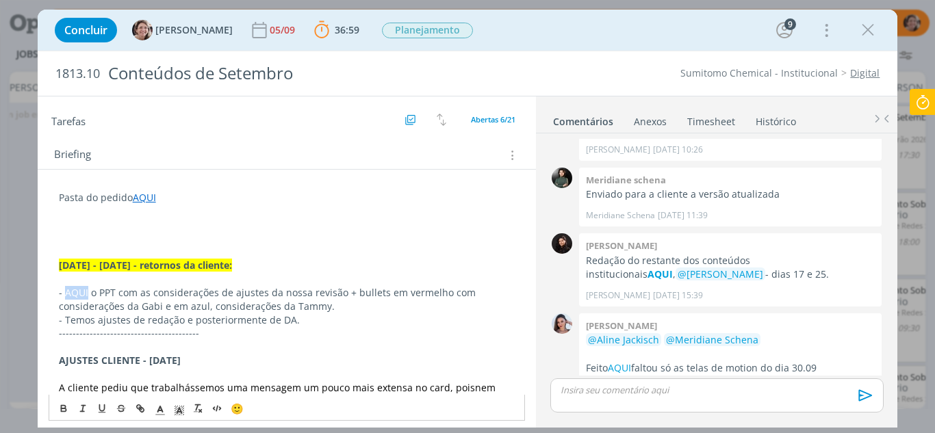
click at [65, 290] on p "- AQUI o PPT com as considerações de ajustes da nossa revisão + bullets em verm…" at bounding box center [287, 299] width 457 height 27
click at [142, 412] on icon "dialog" at bounding box center [142, 410] width 4 height 4
type input "AQUI"
paste input "https://sobeae.sharepoint.com/:f:/s/SOBEAE/ErVH0TH0qQpMulE7Q7VVpigBuBQqhV2Sf4u6…"
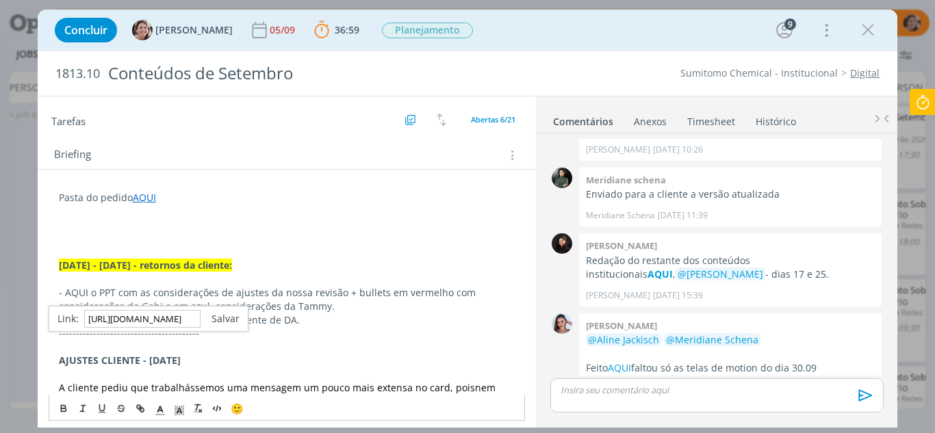
type input "https://sobeae.sharepoint.com/:f:/s/SOBEAE/ErVH0TH0qQpMulE7Q7VVpigBuBQqhV2Sf4u6…"
click at [221, 321] on link "dialog" at bounding box center [220, 318] width 39 height 13
click at [129, 342] on p "dialog" at bounding box center [287, 347] width 457 height 14
click at [75, 294] on link "AQUI" at bounding box center [73, 292] width 23 height 13
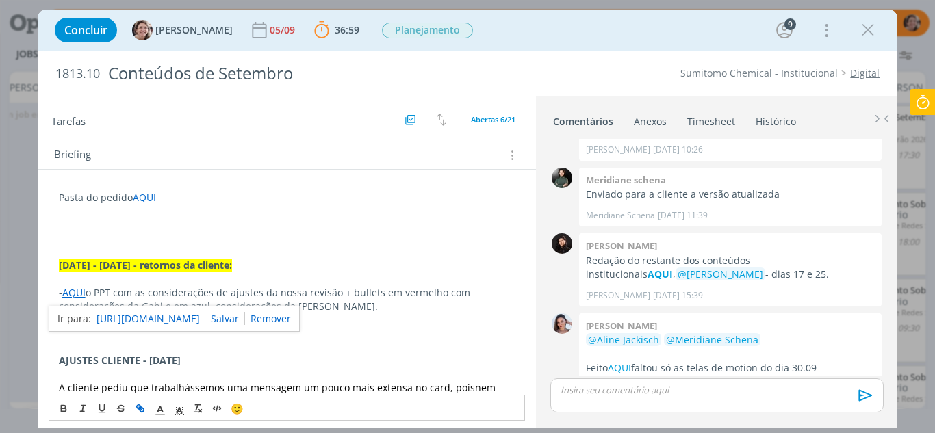
click at [114, 323] on link "https://sobeae.sharepoint.com/:f:/s/SOBEAE/ErVH0TH0qQpMulE7Q7VVpigBuBQqhV2Sf4u6…" at bounding box center [148, 319] width 103 height 18
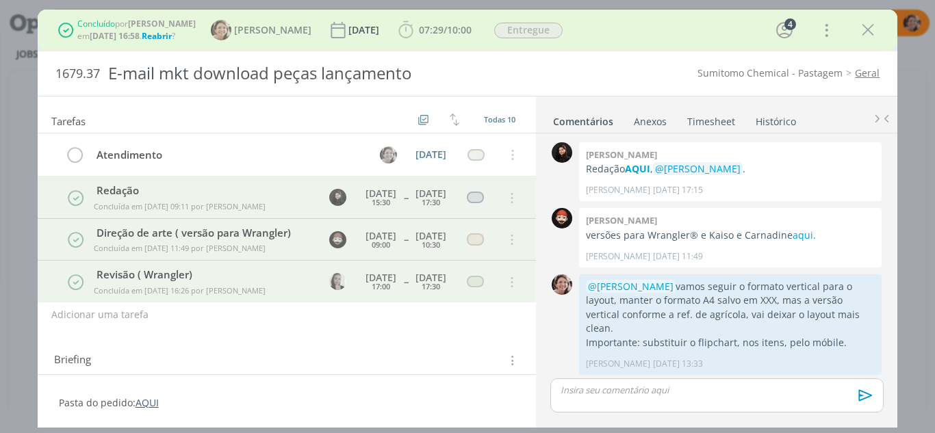
scroll to position [612, 0]
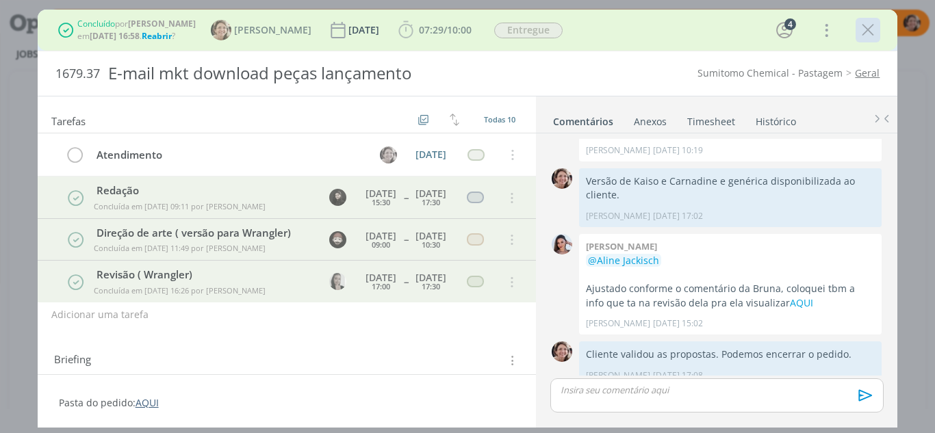
click at [878, 26] on div "dialog" at bounding box center [868, 30] width 25 height 25
click at [867, 30] on icon "dialog" at bounding box center [868, 30] width 21 height 21
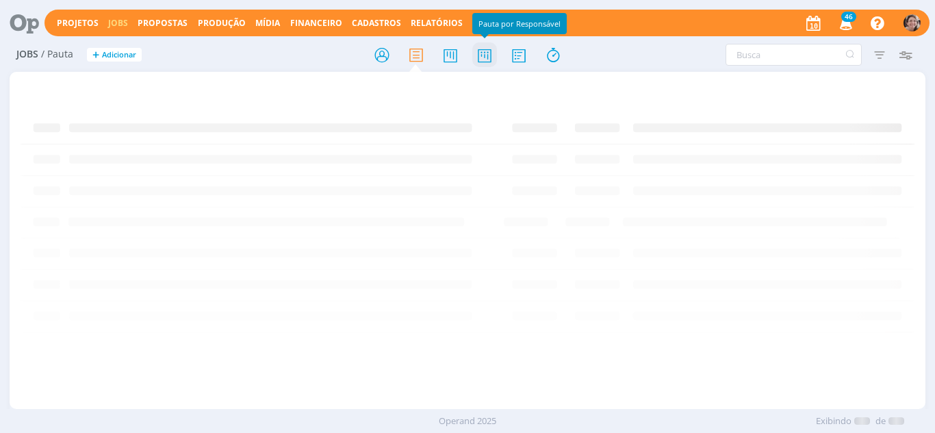
click at [490, 58] on icon at bounding box center [484, 55] width 25 height 27
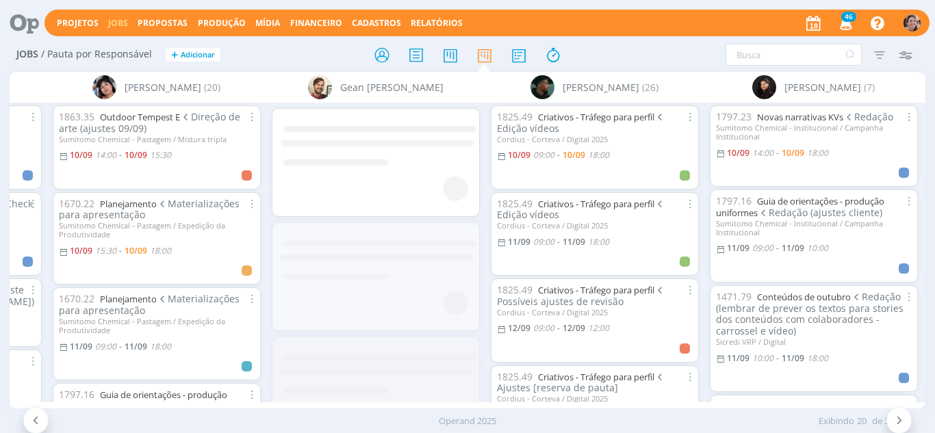
scroll to position [0, 1740]
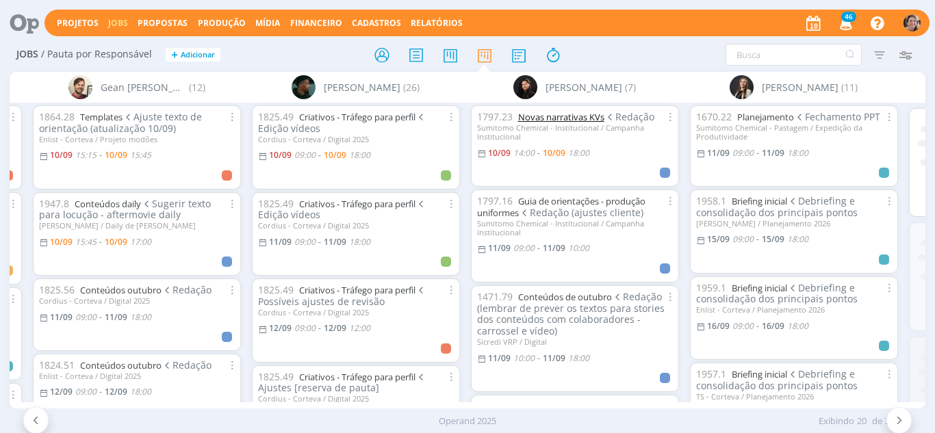
click at [574, 115] on link "Novas narrativas KVs" at bounding box center [561, 117] width 86 height 12
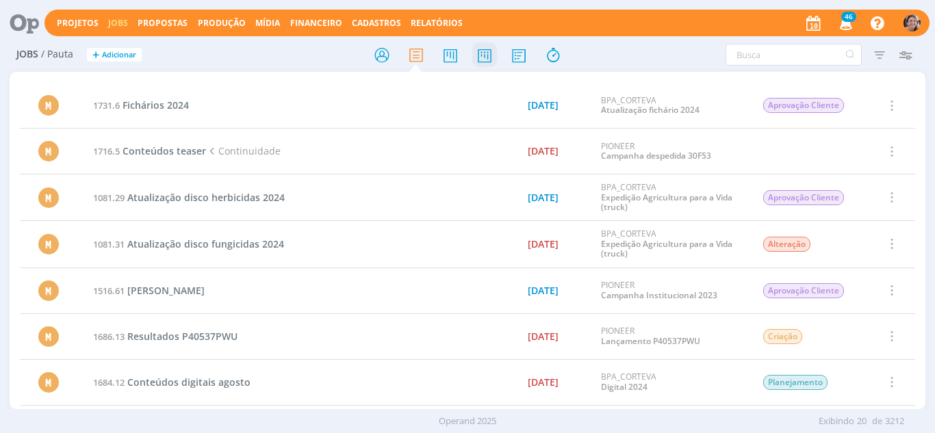
click at [480, 56] on icon at bounding box center [484, 55] width 25 height 27
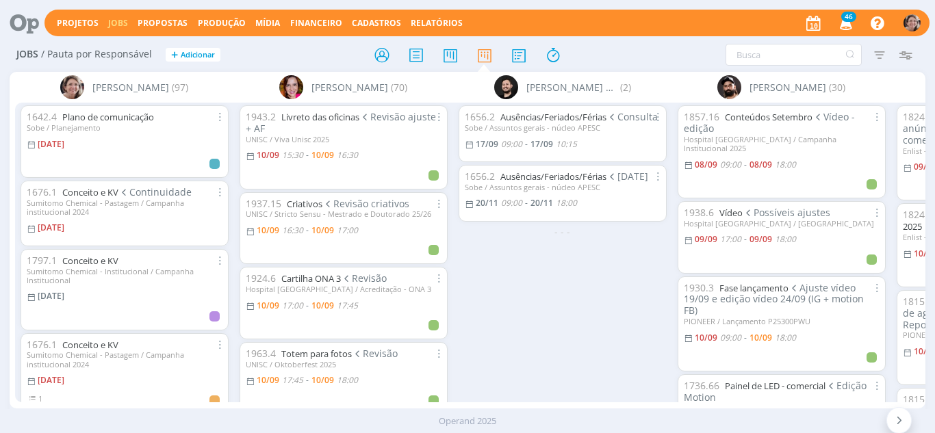
drag, startPoint x: 171, startPoint y: 400, endPoint x: 198, endPoint y: 407, distance: 27.7
click at [198, 407] on div "Aline Jackisch (97) 1642.4 Plano de comunicação Sobe / Planejamento 31/07/24 16…" at bounding box center [468, 240] width 917 height 337
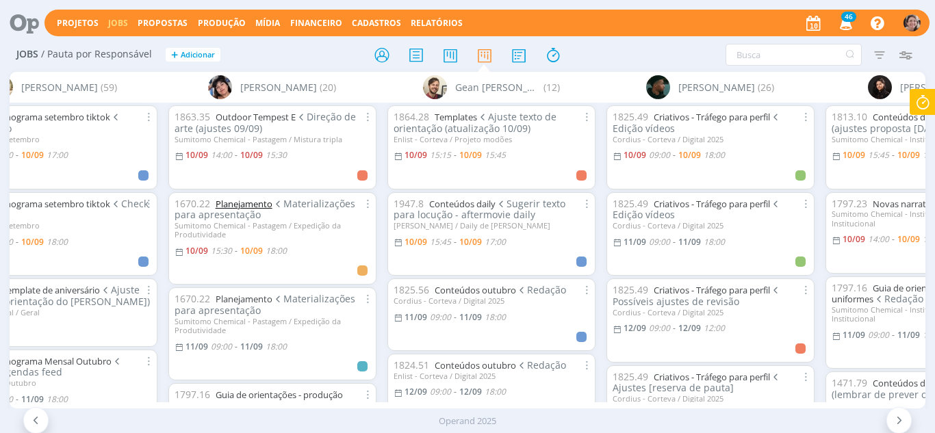
click at [270, 202] on link "Planejamento" at bounding box center [244, 204] width 57 height 12
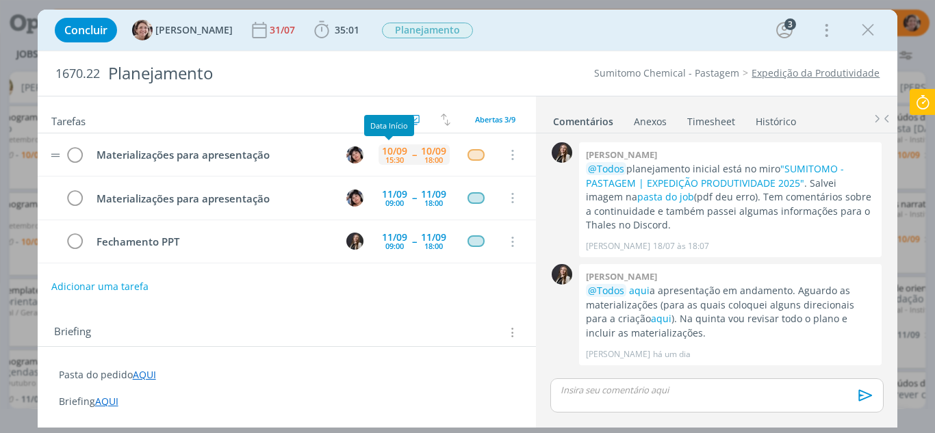
click at [397, 153] on div "10/09" at bounding box center [394, 152] width 25 height 10
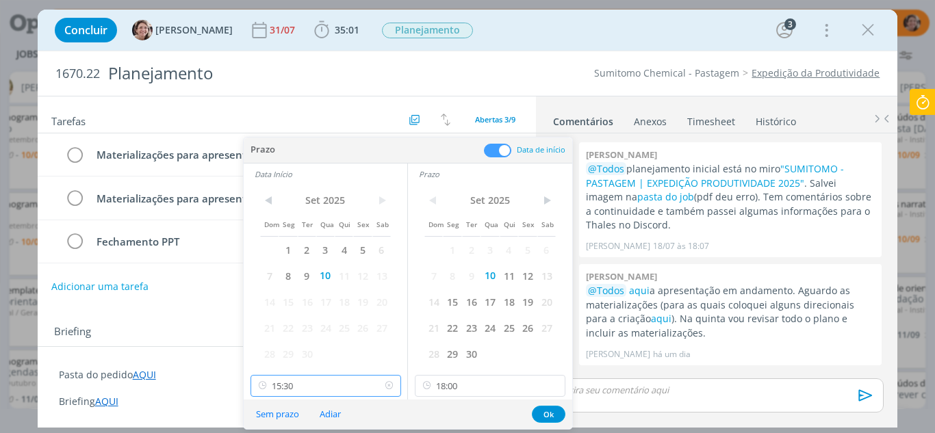
click at [322, 390] on input "15:30" at bounding box center [326, 386] width 151 height 22
click at [544, 416] on button "Ok" at bounding box center [549, 414] width 34 height 17
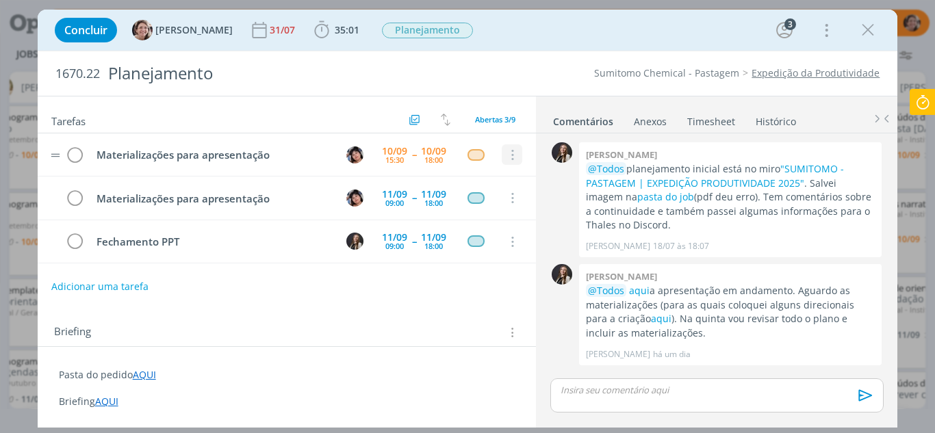
click at [505, 158] on icon "dialog" at bounding box center [512, 155] width 15 height 12
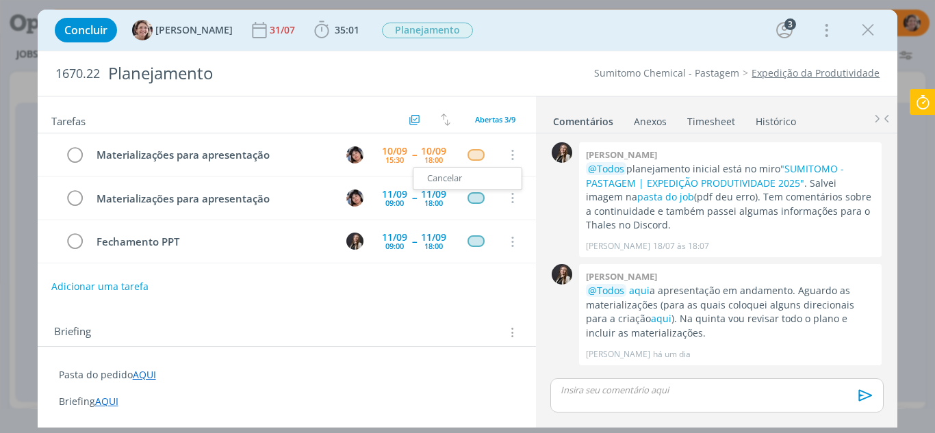
click at [873, 26] on icon "dialog" at bounding box center [868, 30] width 21 height 21
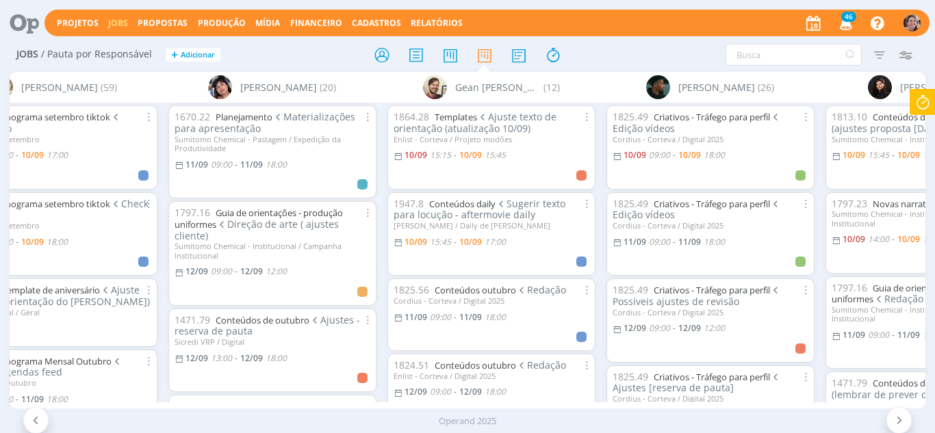
scroll to position [205, 0]
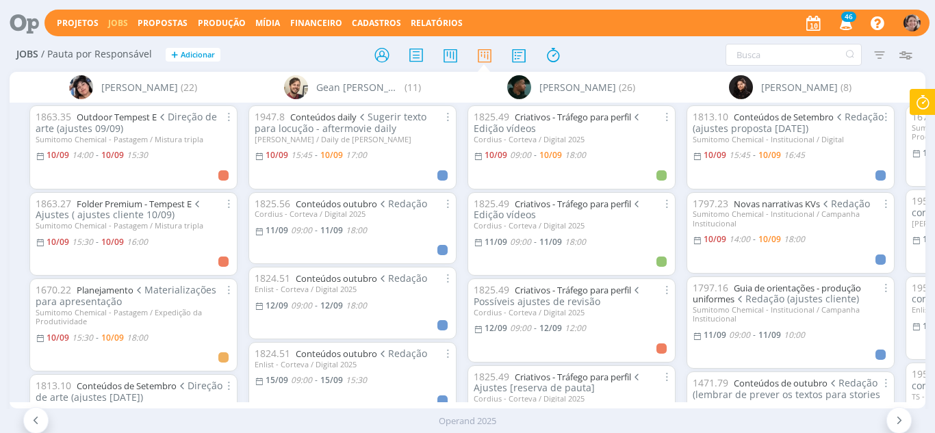
scroll to position [0, 1543]
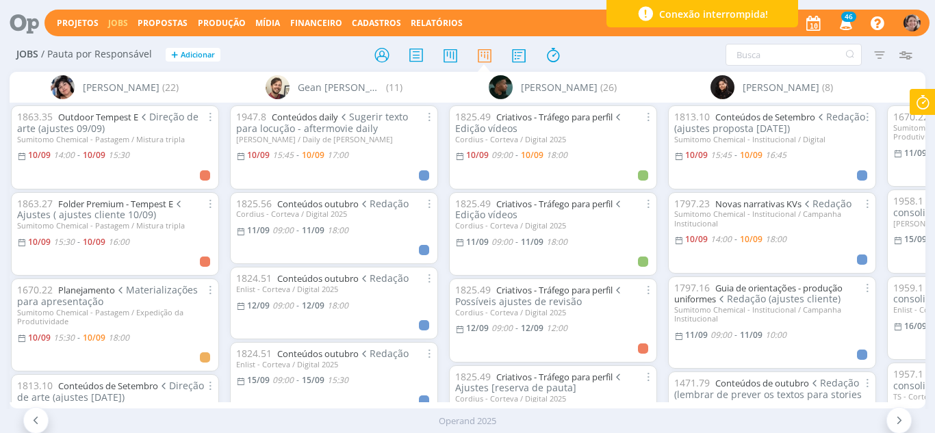
click at [898, 426] on icon at bounding box center [900, 420] width 14 height 13
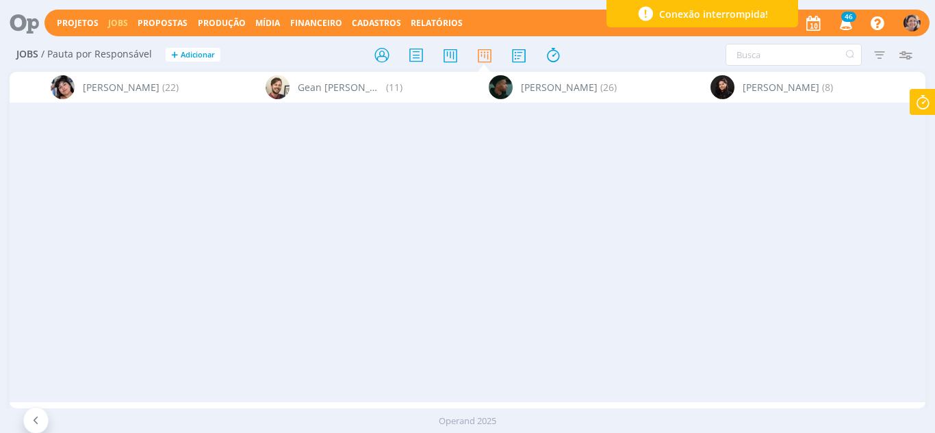
scroll to position [0, 3038]
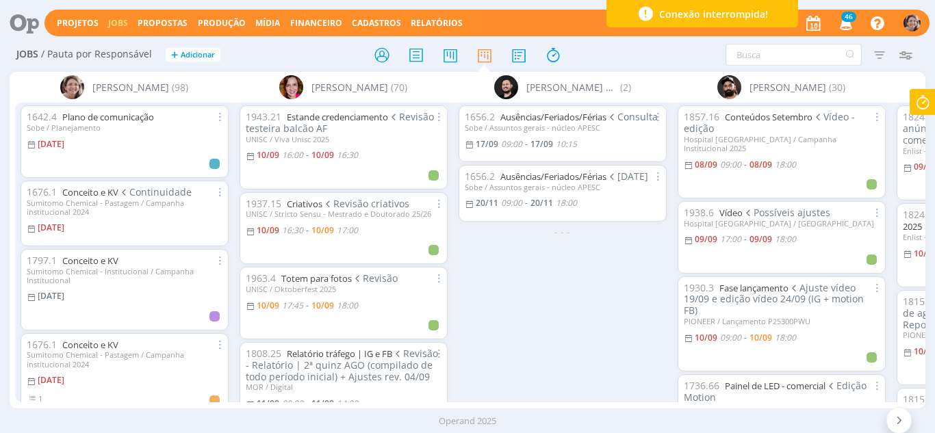
click at [925, 97] on icon at bounding box center [923, 102] width 25 height 27
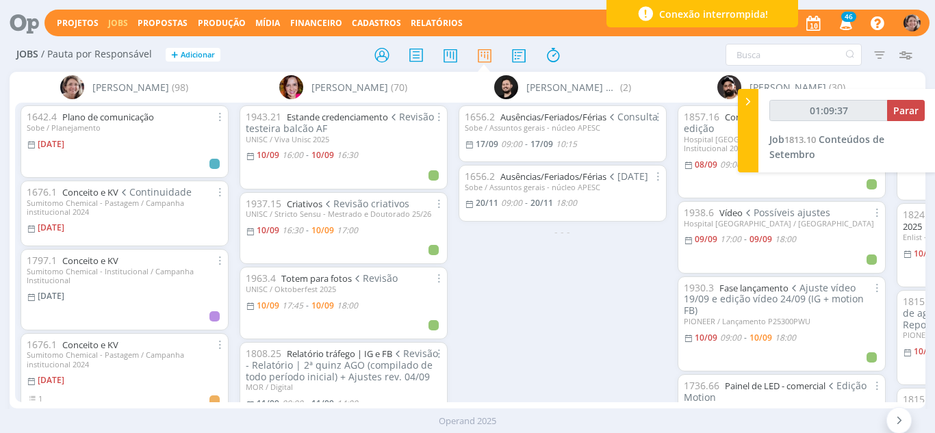
type input "01:09:38"
click at [908, 117] on button "Parar" at bounding box center [906, 110] width 38 height 21
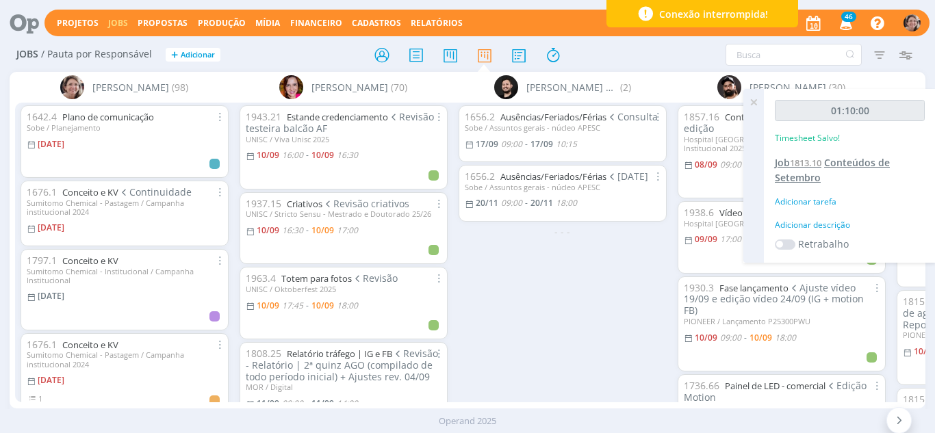
click at [861, 163] on span "Conteúdos de Setembro" at bounding box center [832, 170] width 115 height 28
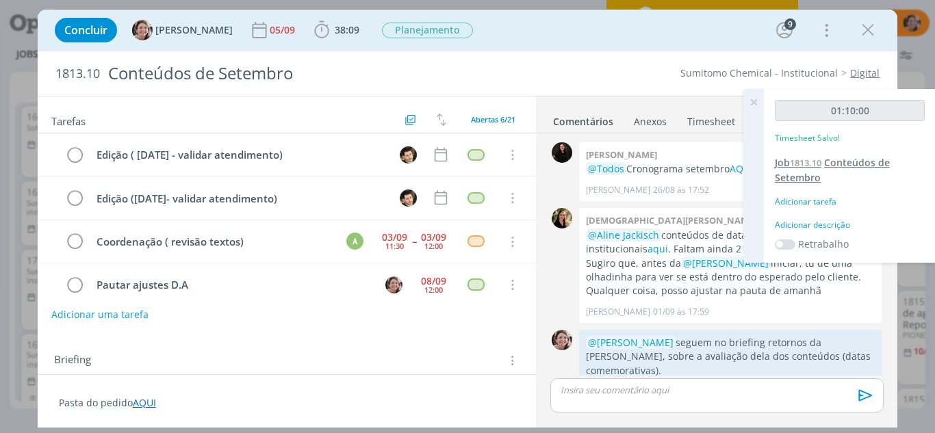
scroll to position [908, 0]
